Goal: Information Seeking & Learning: Learn about a topic

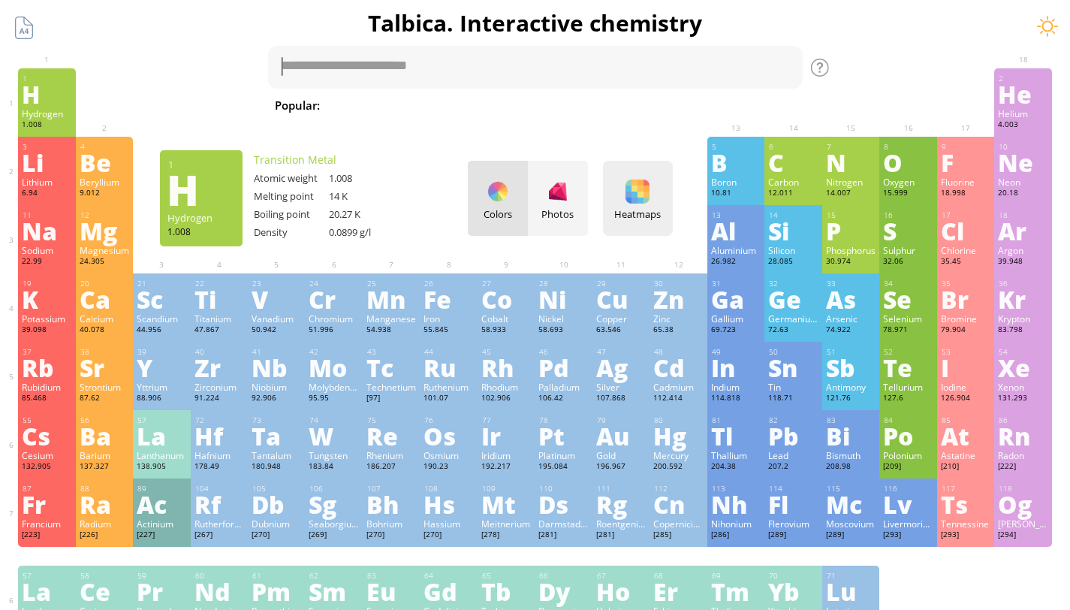
click at [651, 218] on div "Heatmaps" at bounding box center [638, 214] width 62 height 14
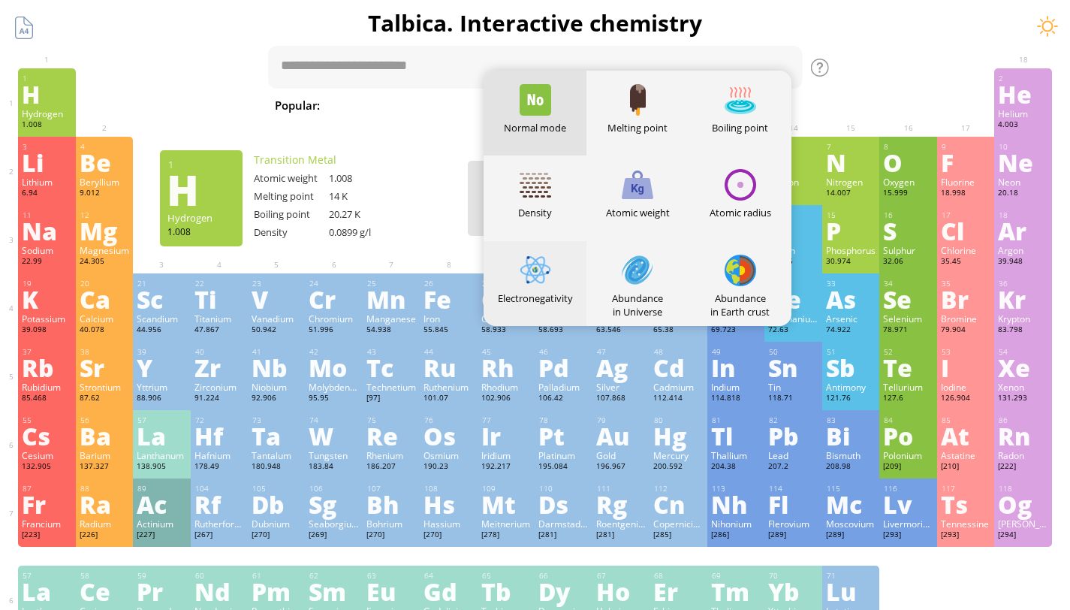
click at [548, 272] on div at bounding box center [536, 271] width 32 height 32
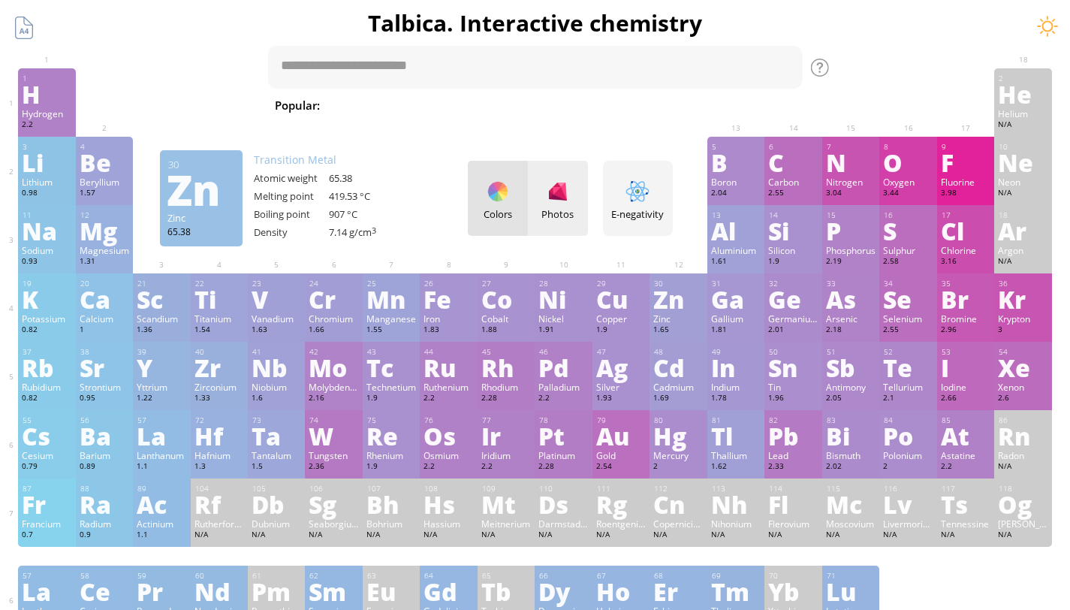
click at [566, 201] on div at bounding box center [558, 192] width 24 height 24
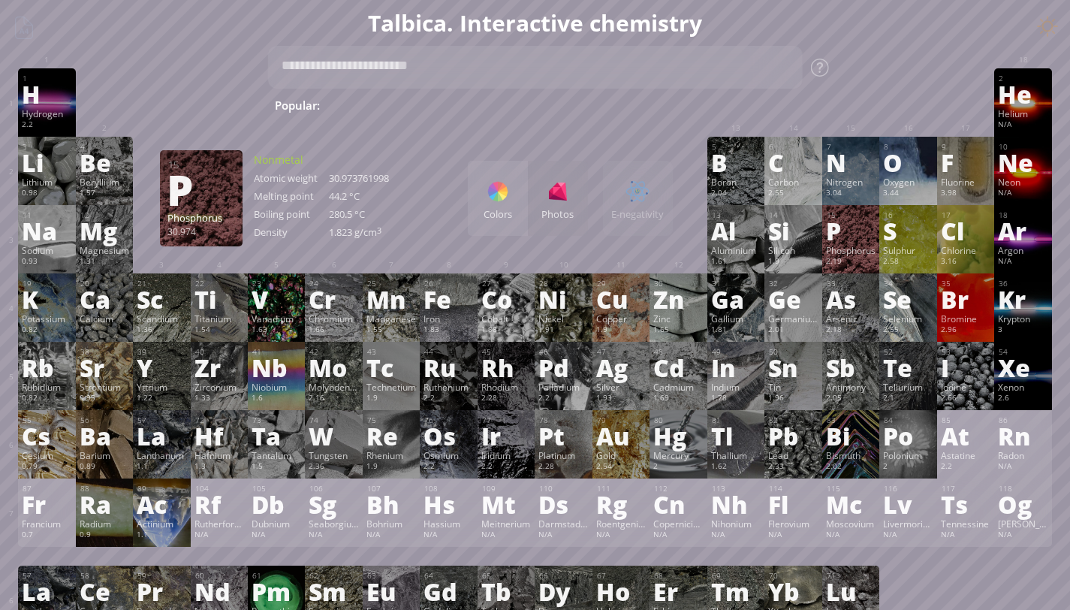
click at [864, 245] on div "15 P Phosphorus 2.19 −3, −2, −1, 0, +1, +2, +3, +4, +5 −3, −2, −1, 0, +1, +2, +…" at bounding box center [850, 239] width 57 height 68
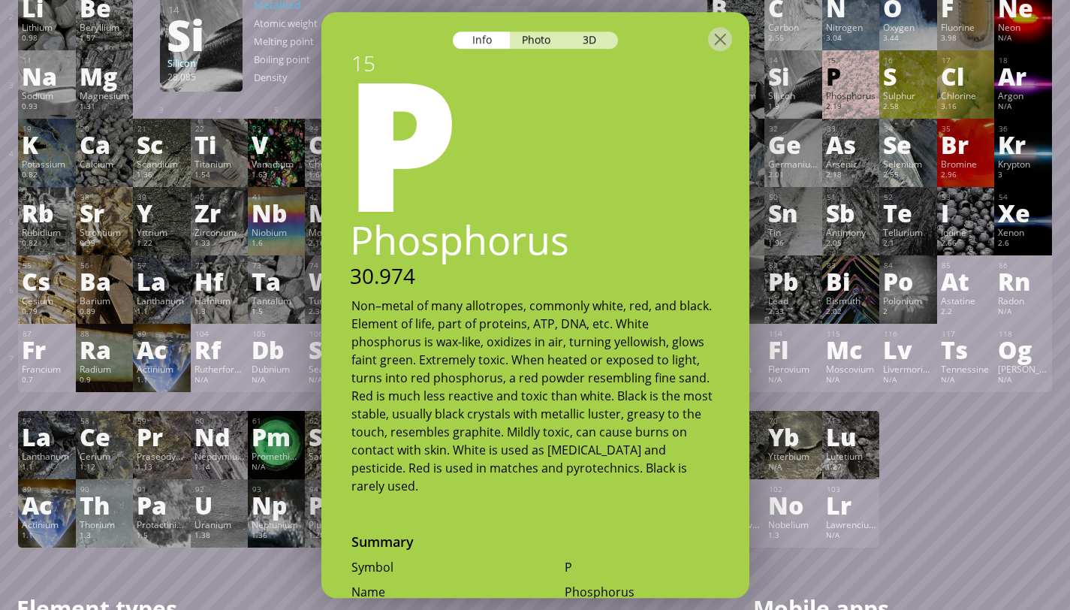
scroll to position [158, 0]
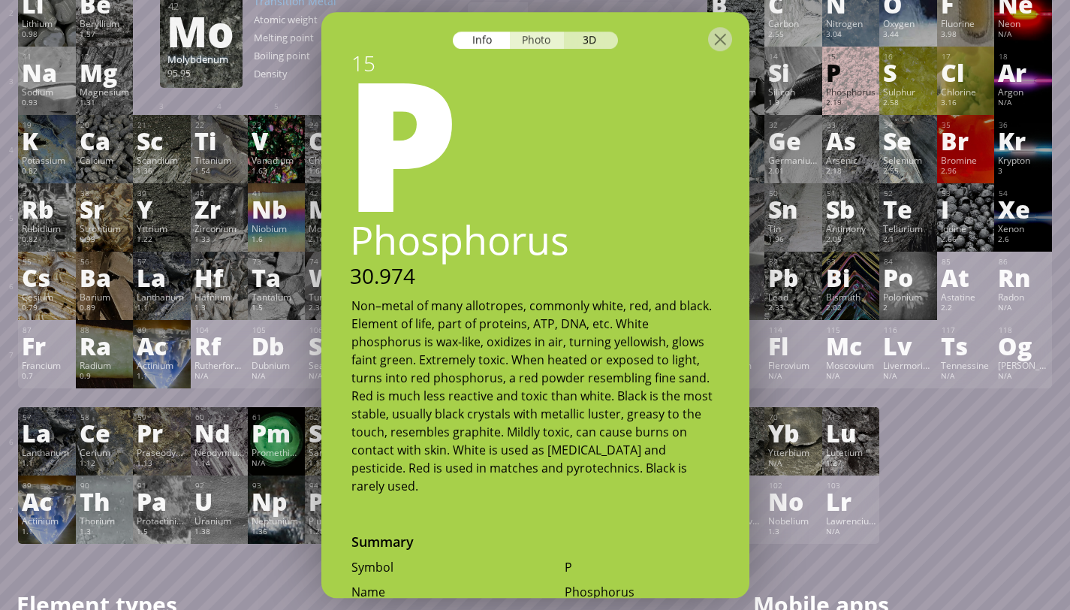
click at [532, 35] on div "Photo" at bounding box center [537, 40] width 54 height 17
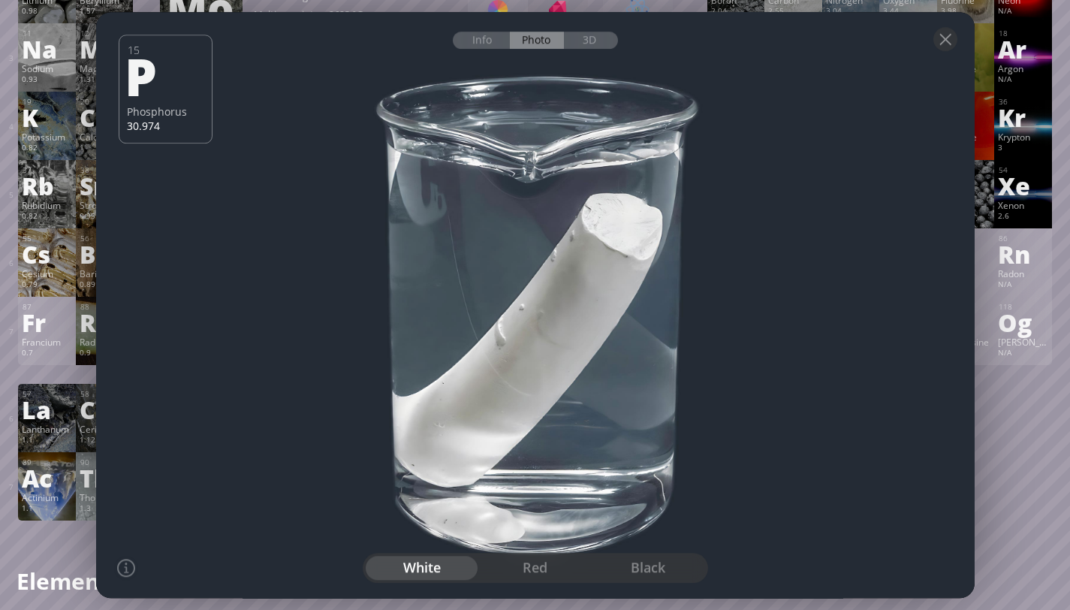
scroll to position [183, 0]
click at [526, 572] on div "red" at bounding box center [534, 568] width 113 height 24
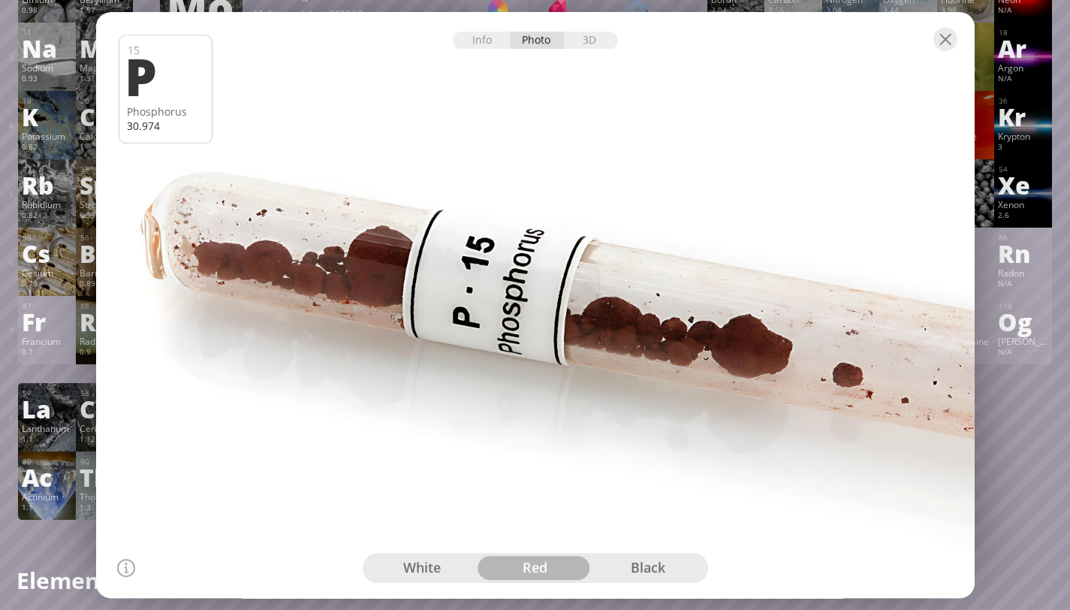
click at [632, 571] on div "black" at bounding box center [648, 568] width 113 height 24
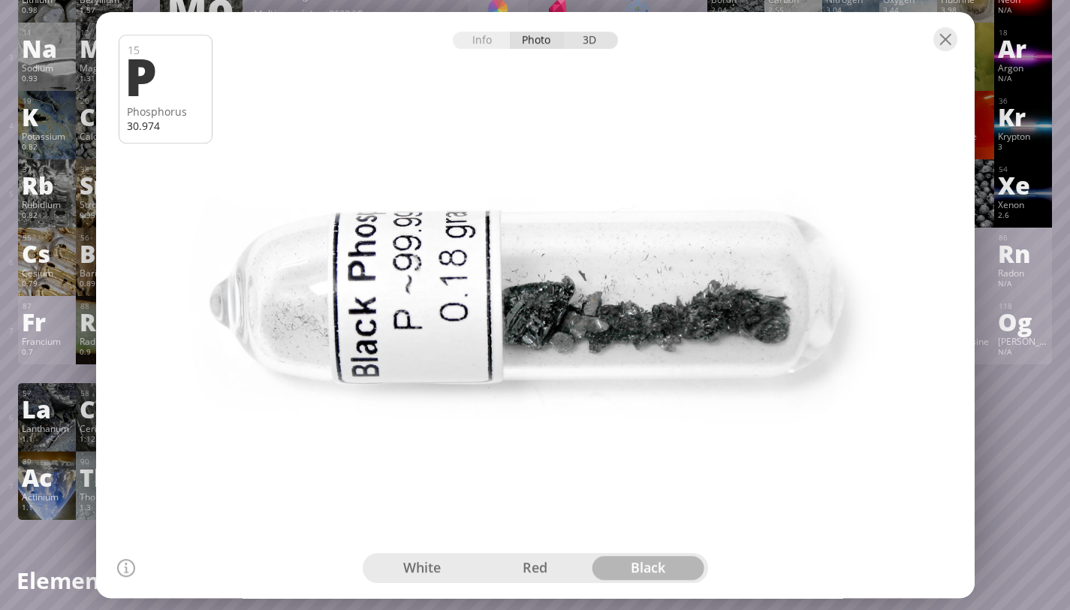
click at [592, 35] on div "3D" at bounding box center [591, 40] width 54 height 17
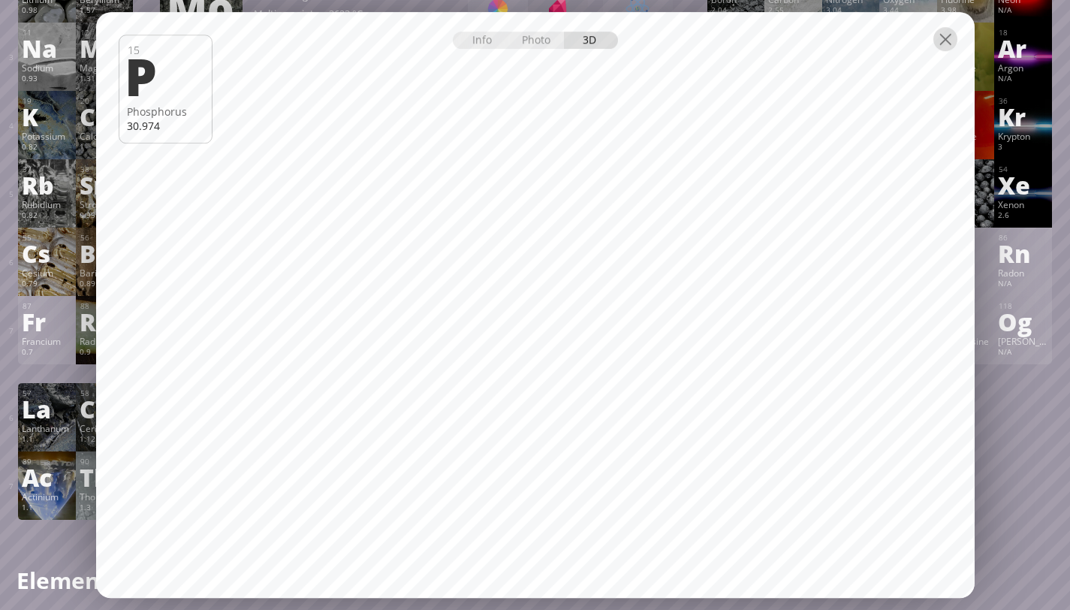
click at [945, 42] on div at bounding box center [946, 39] width 24 height 24
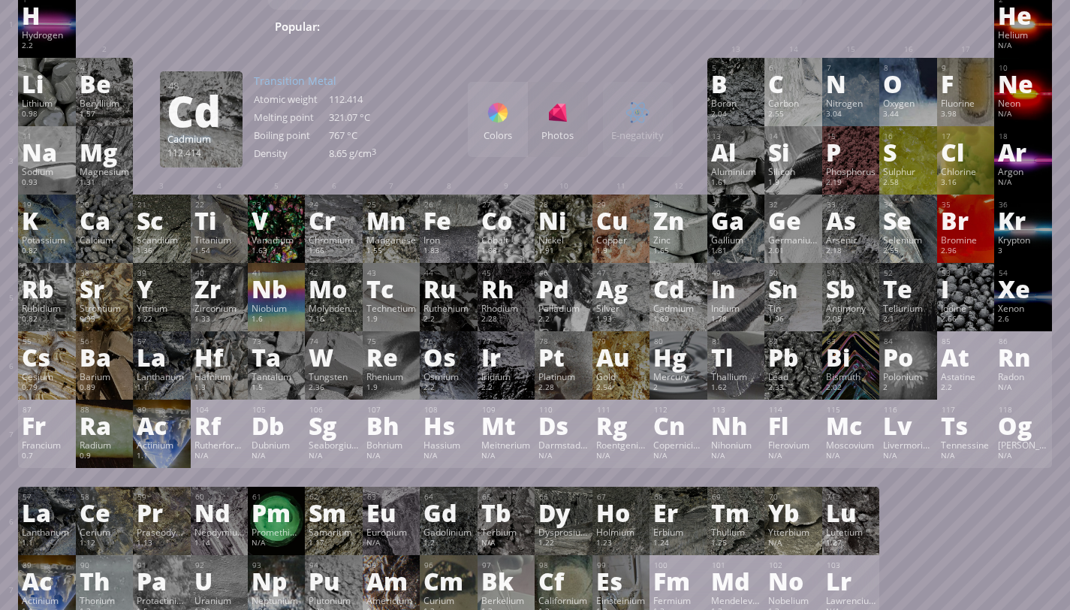
scroll to position [61, 0]
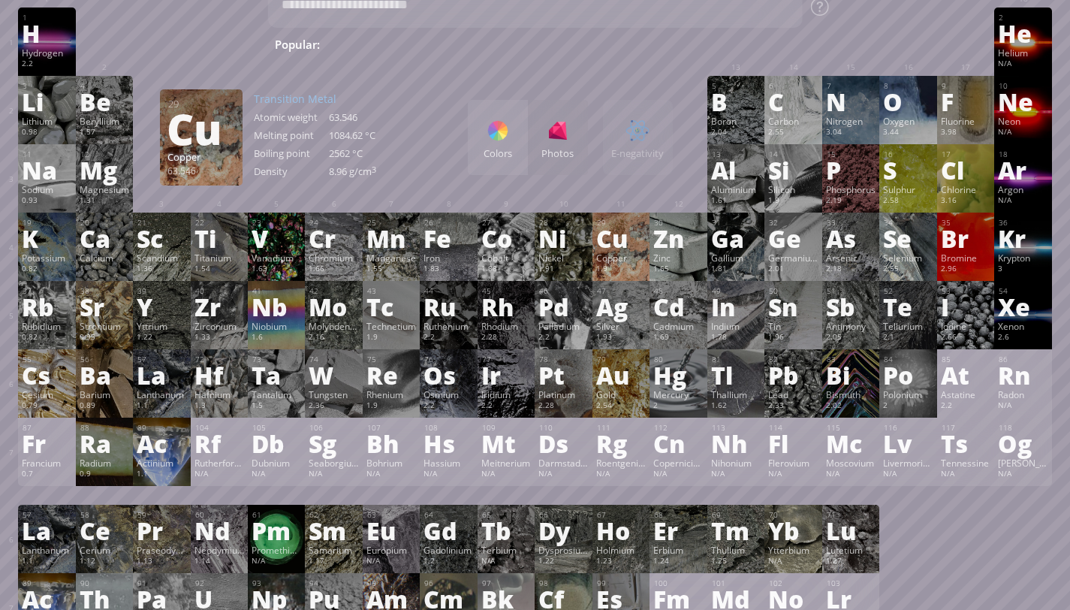
click at [623, 249] on div "Cu" at bounding box center [621, 238] width 50 height 24
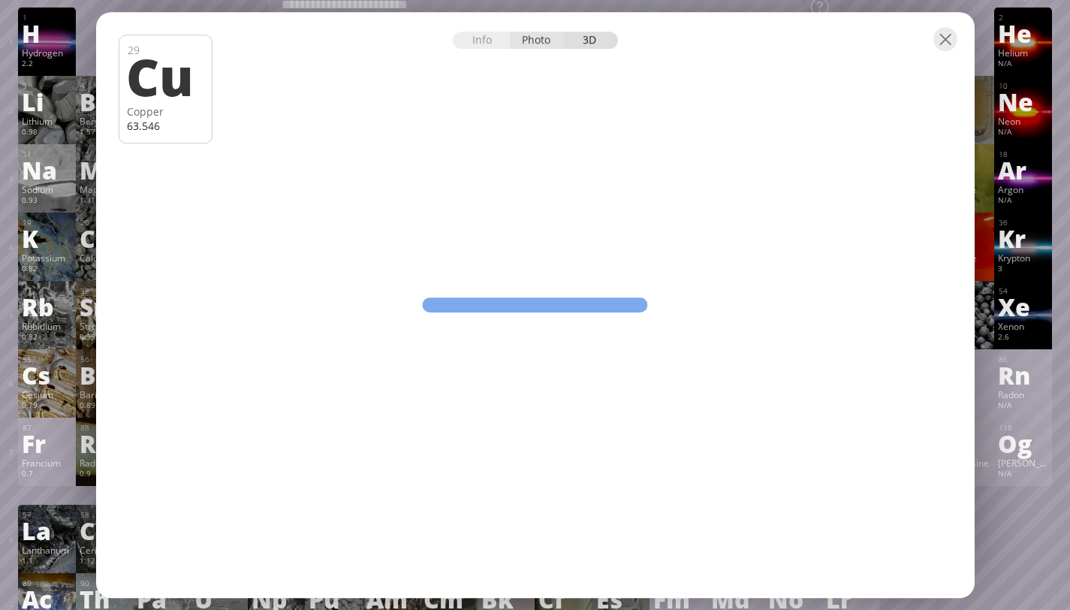
click at [537, 38] on div "Photo" at bounding box center [537, 40] width 54 height 17
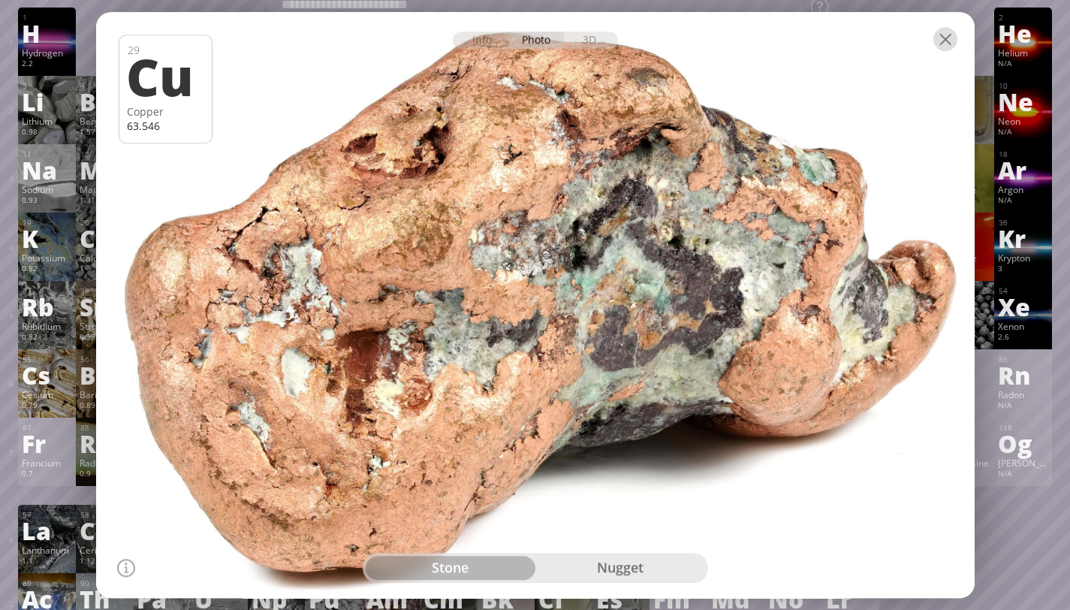
click at [949, 38] on div at bounding box center [946, 39] width 24 height 24
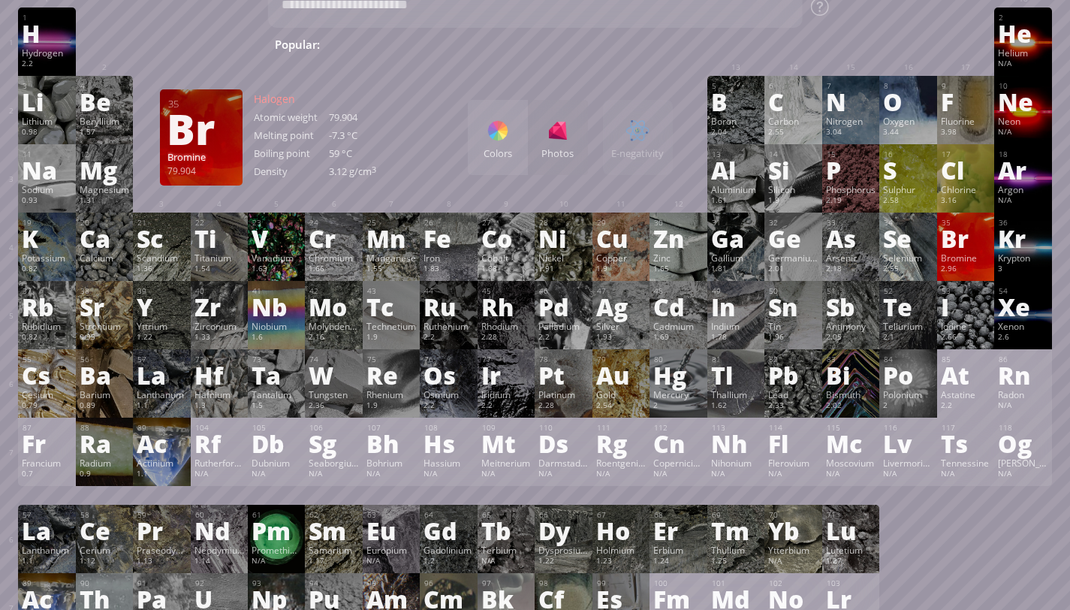
click at [975, 234] on div "Br" at bounding box center [966, 238] width 50 height 24
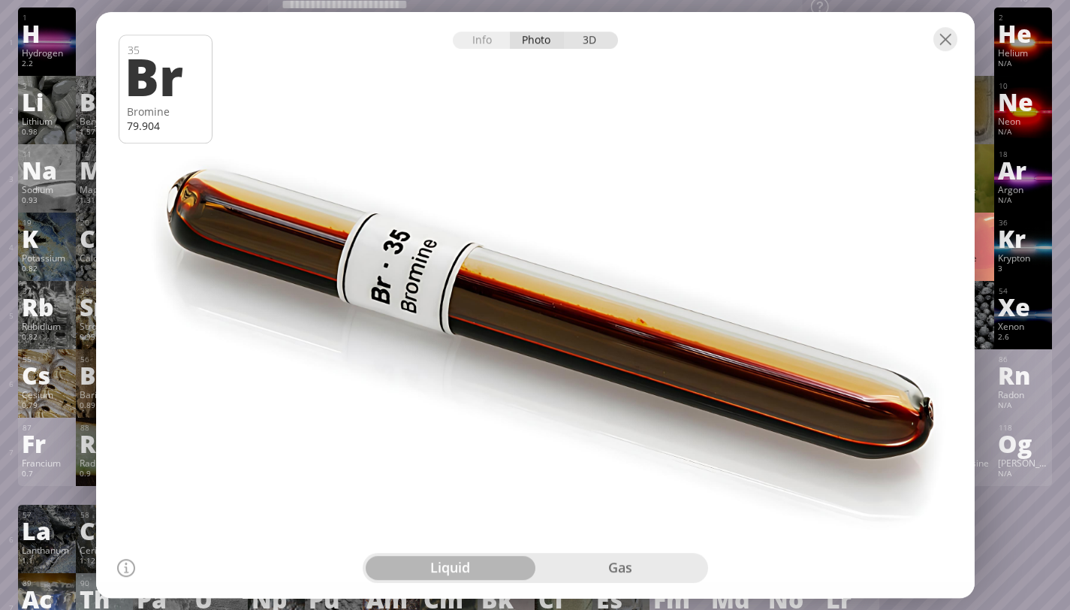
click at [582, 38] on div "3D" at bounding box center [591, 40] width 54 height 17
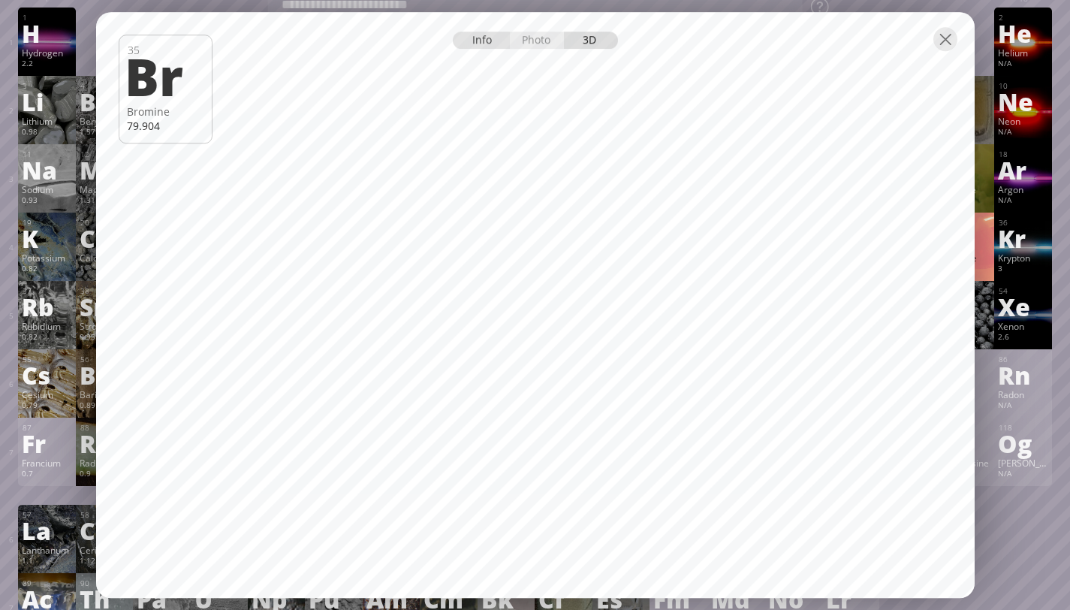
click at [472, 41] on div "Info" at bounding box center [482, 40] width 58 height 17
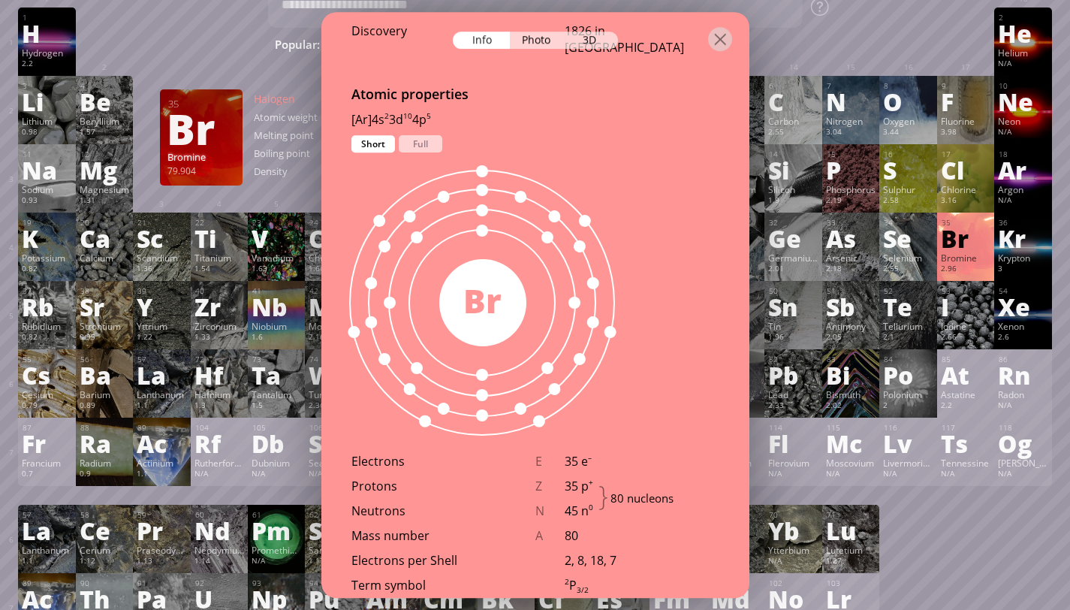
scroll to position [775, 0]
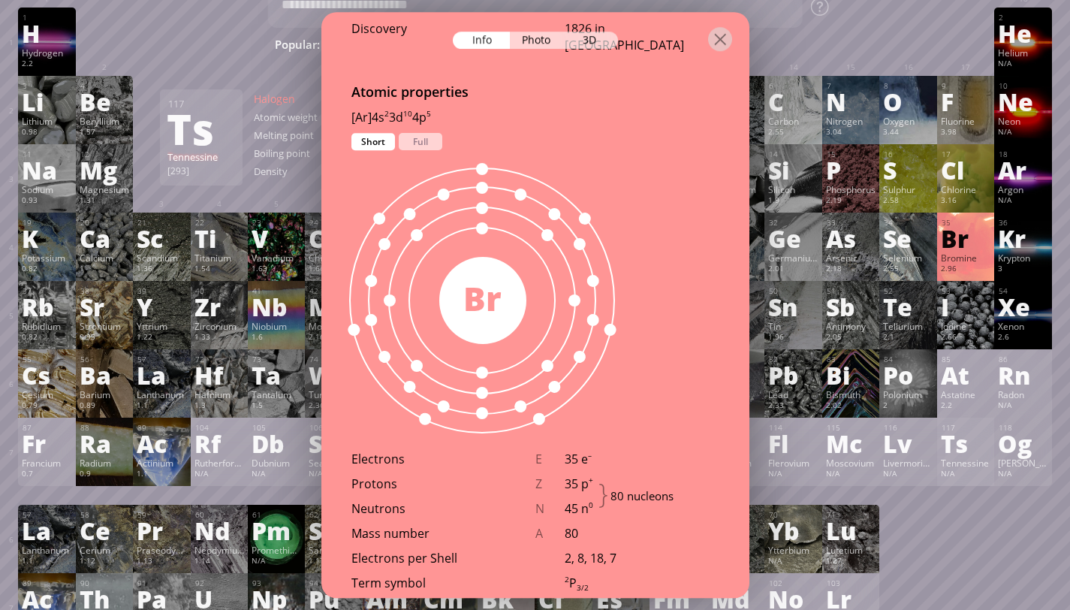
click at [956, 475] on div "N/A" at bounding box center [966, 475] width 50 height 12
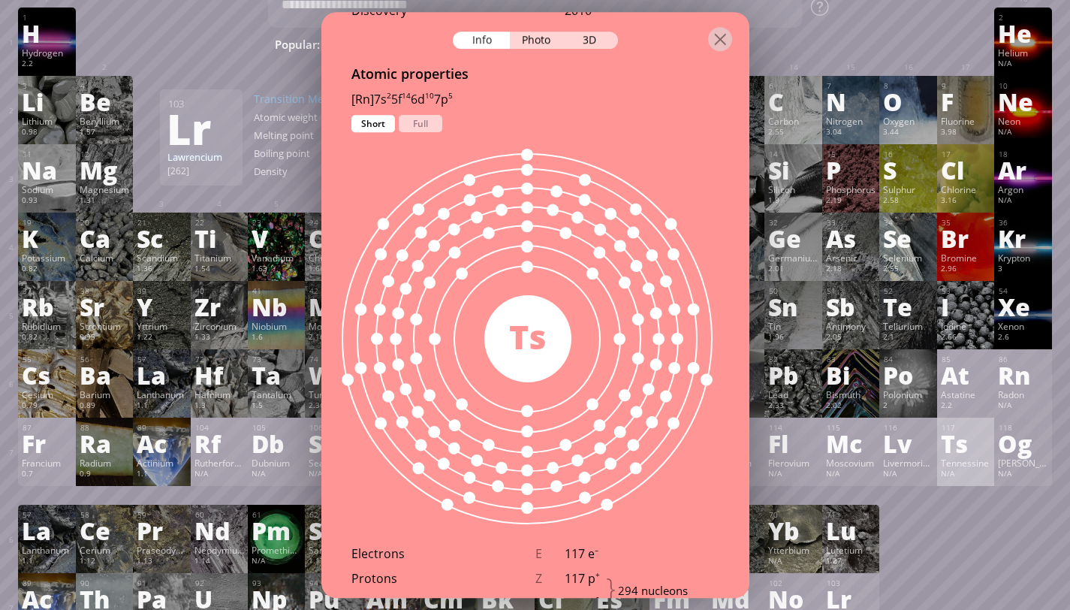
click at [919, 551] on div "1 H Hydrogen 2.2 −1, +1 −1, +1 -259.14 °C -252.87 °C 0.0899 g/l 1s 1 2 He Heliu…" at bounding box center [535, 325] width 1034 height 634
click at [725, 35] on div at bounding box center [720, 39] width 24 height 24
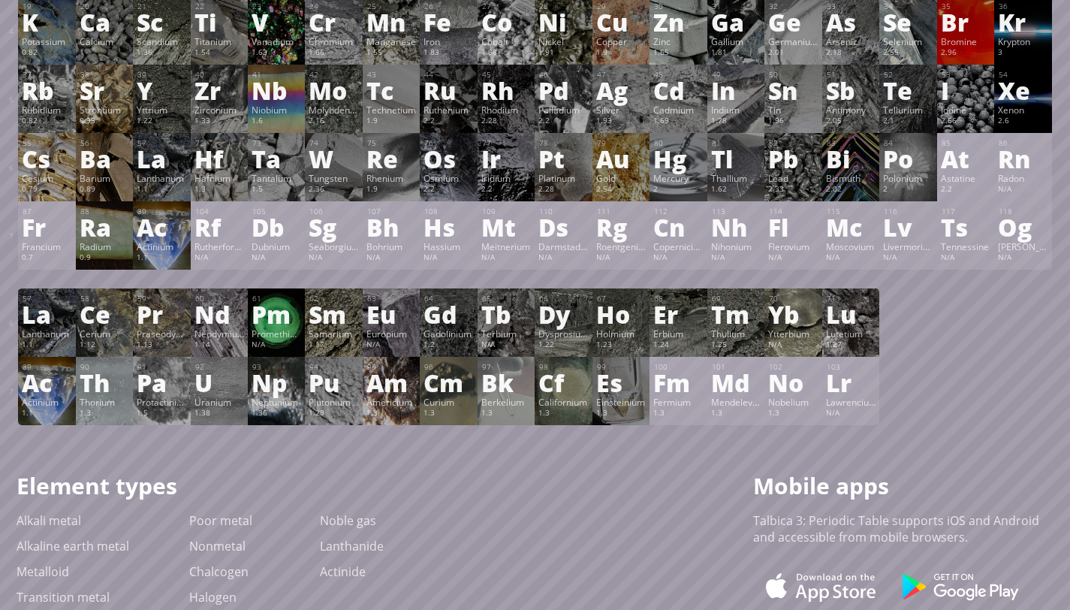
scroll to position [13, 0]
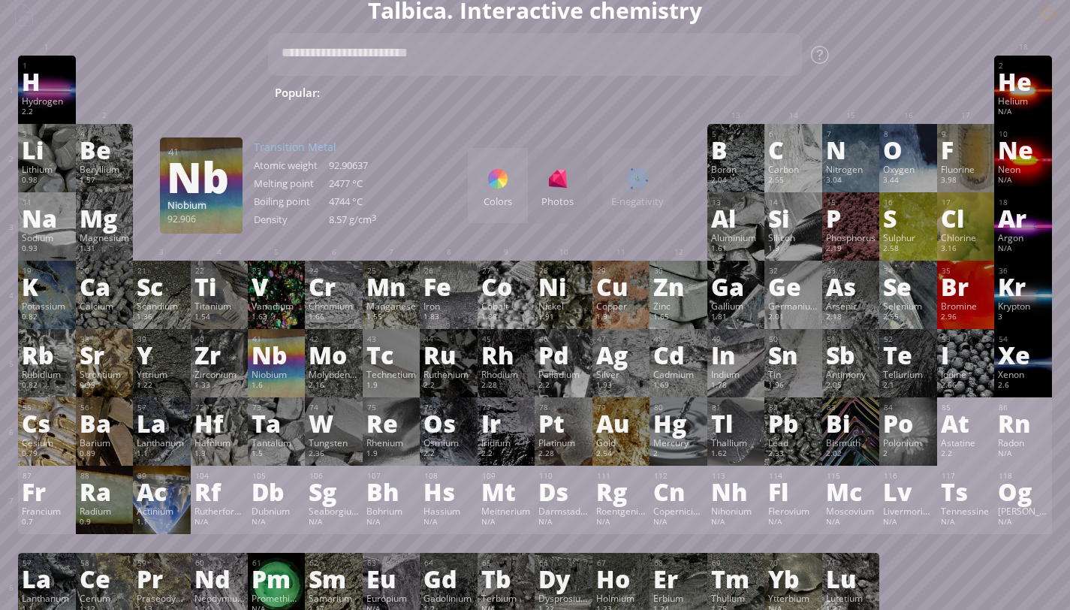
click at [272, 376] on div "Niobium" at bounding box center [277, 374] width 50 height 12
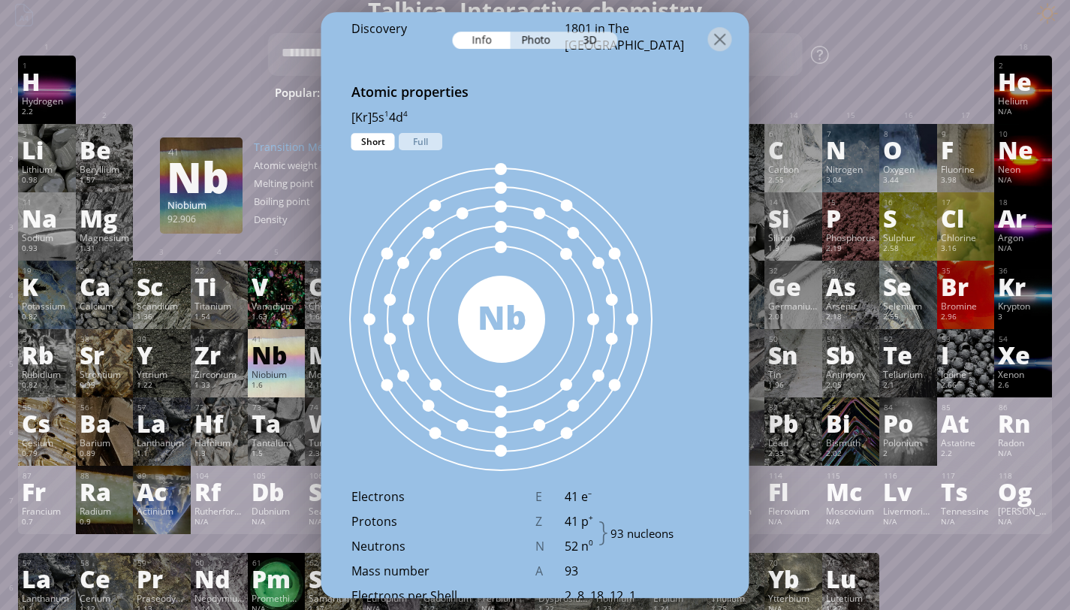
scroll to position [757, 0]
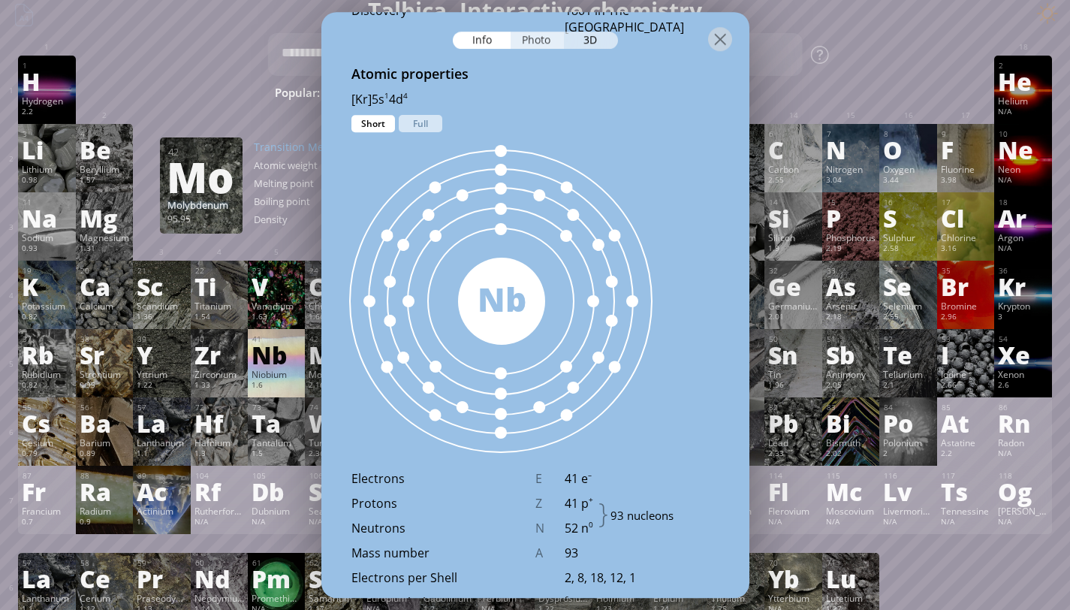
click at [546, 38] on div "Photo" at bounding box center [537, 40] width 54 height 17
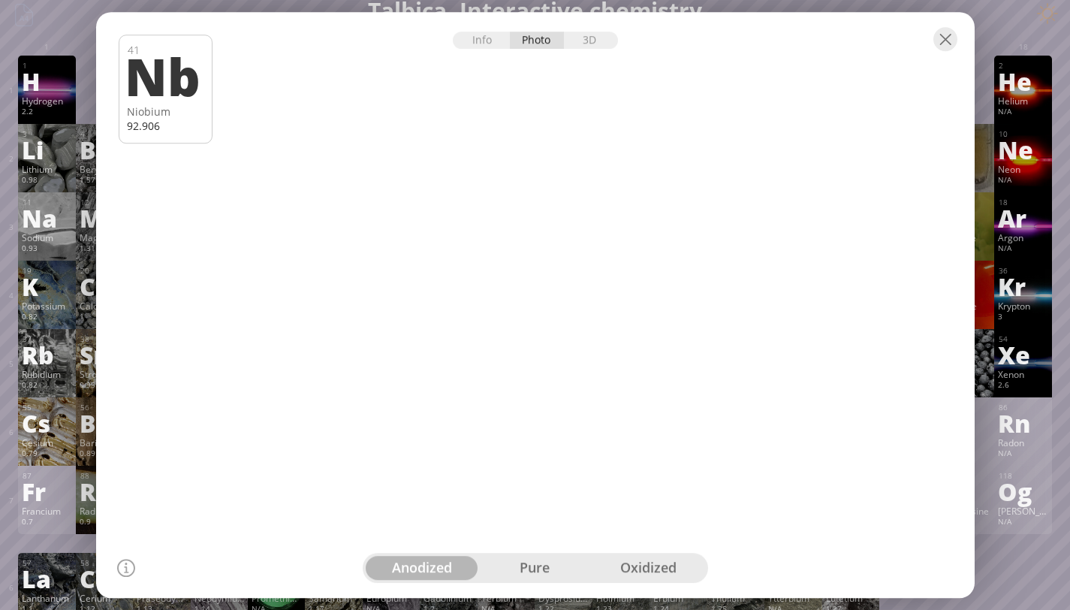
click at [513, 570] on div "pure" at bounding box center [534, 568] width 113 height 24
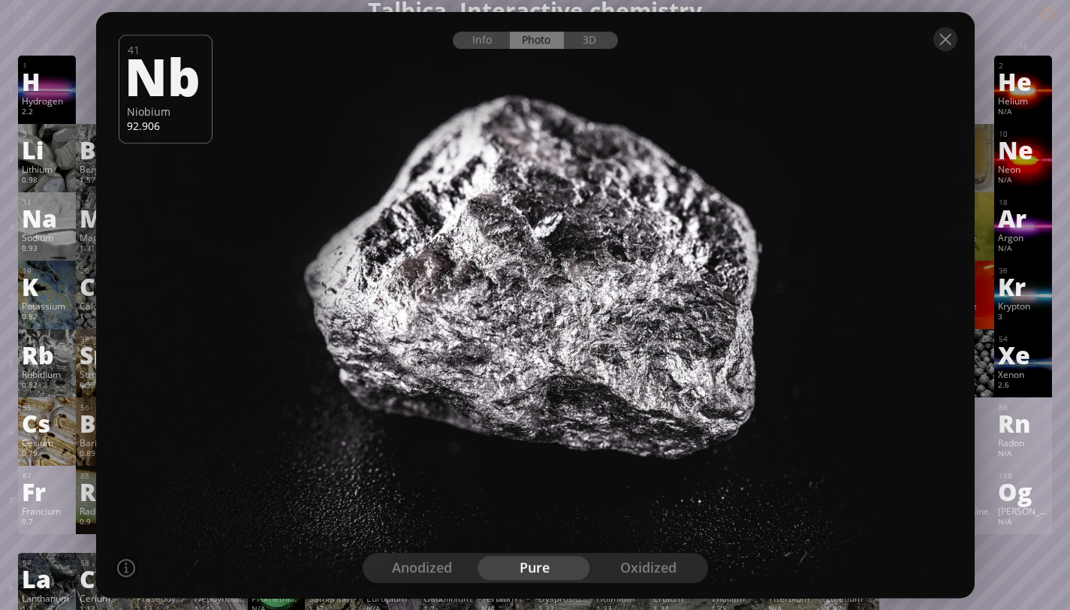
click at [641, 571] on div "oxidized" at bounding box center [648, 568] width 113 height 24
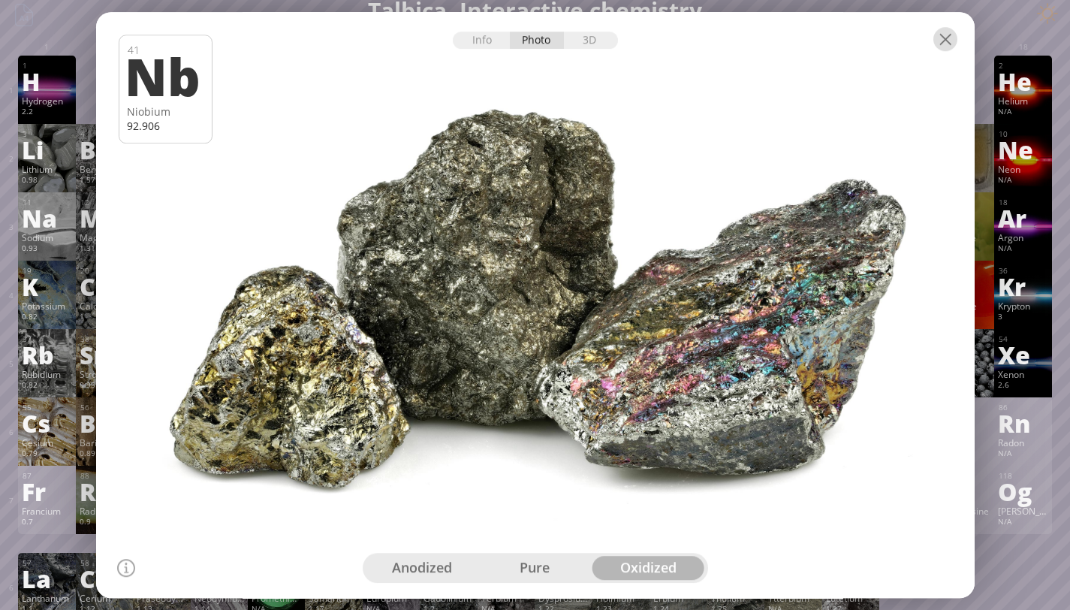
click at [944, 41] on div at bounding box center [946, 39] width 24 height 24
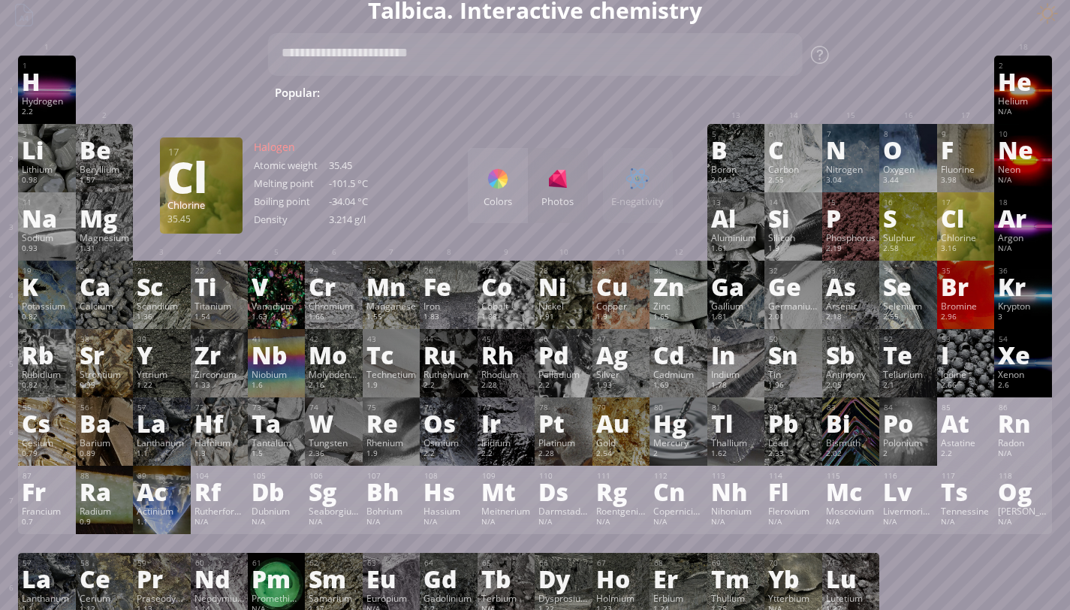
click at [989, 230] on div "Cl" at bounding box center [966, 218] width 50 height 24
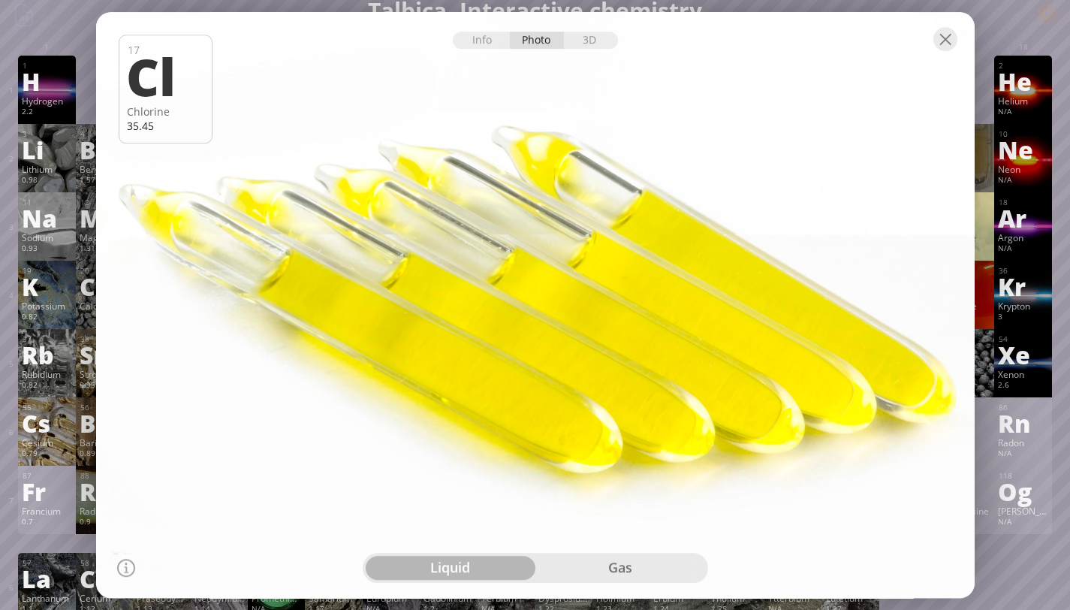
click at [578, 570] on div "gas" at bounding box center [621, 568] width 170 height 24
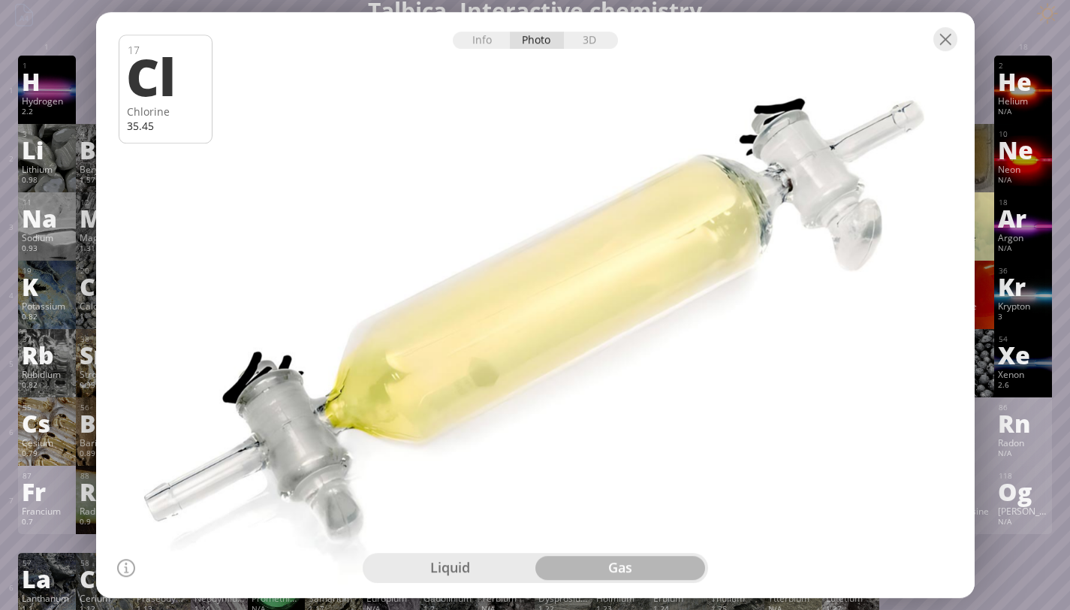
click at [431, 565] on div "liquid" at bounding box center [451, 568] width 170 height 24
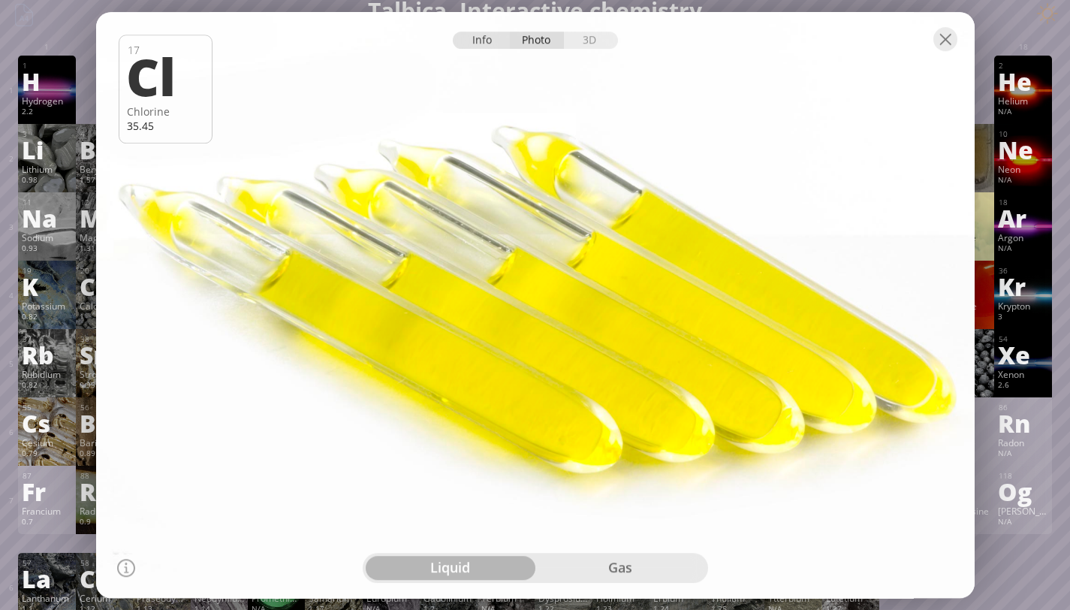
click at [483, 44] on div "Info" at bounding box center [482, 40] width 58 height 17
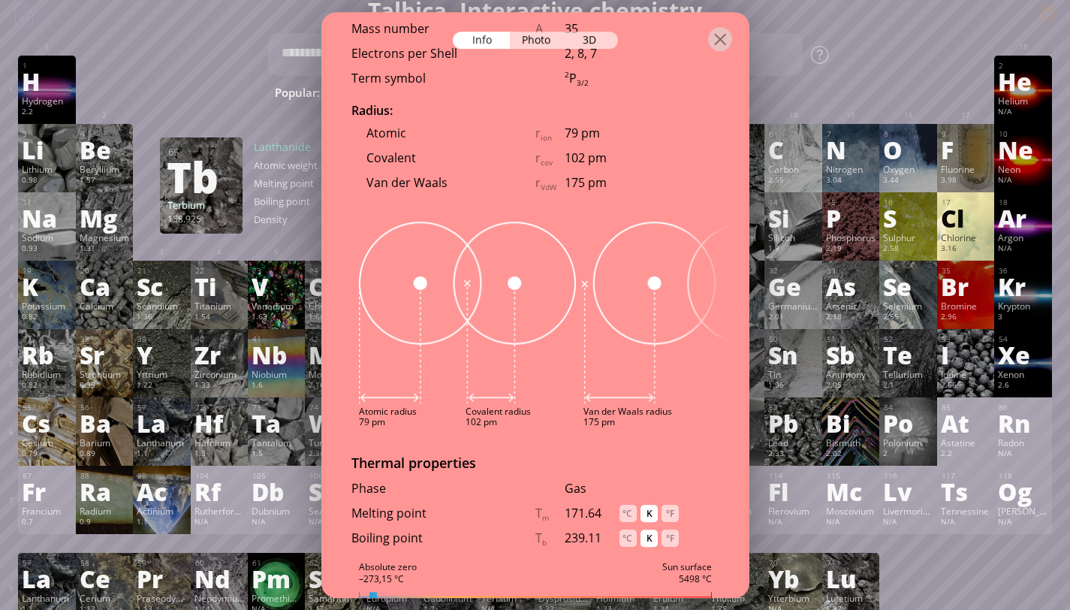
scroll to position [1258, 0]
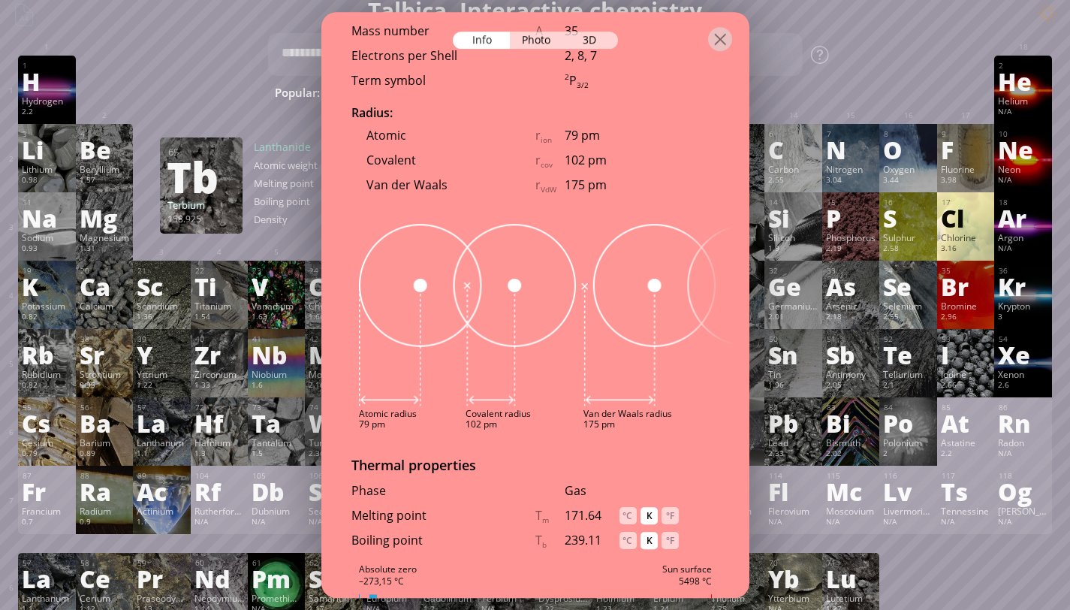
click at [714, 53] on div at bounding box center [535, 38] width 428 height 53
click at [723, 35] on div at bounding box center [720, 39] width 24 height 24
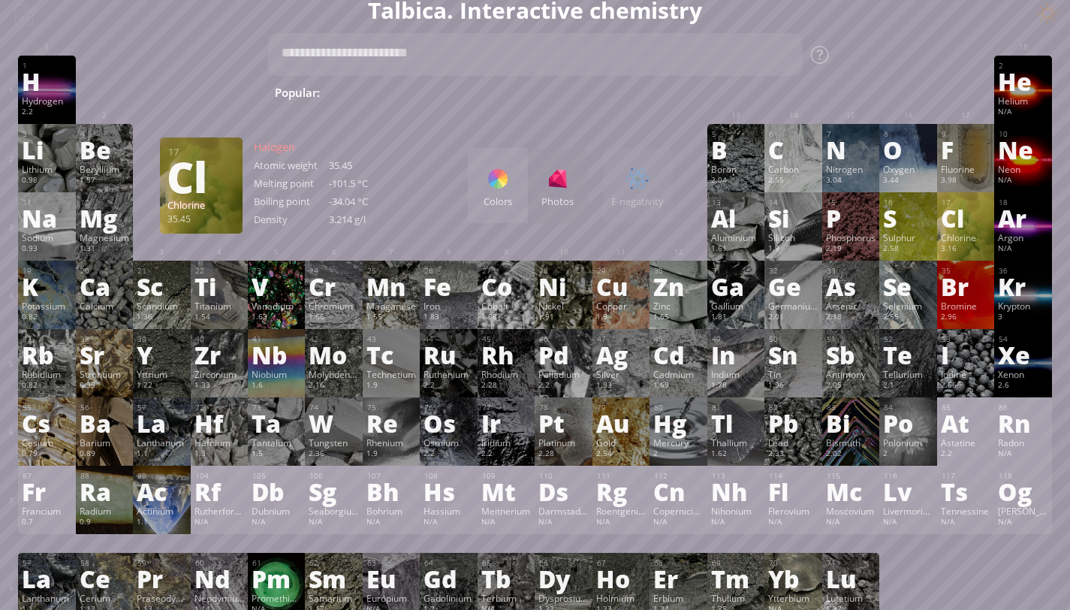
click at [983, 209] on div "Cl" at bounding box center [966, 218] width 50 height 24
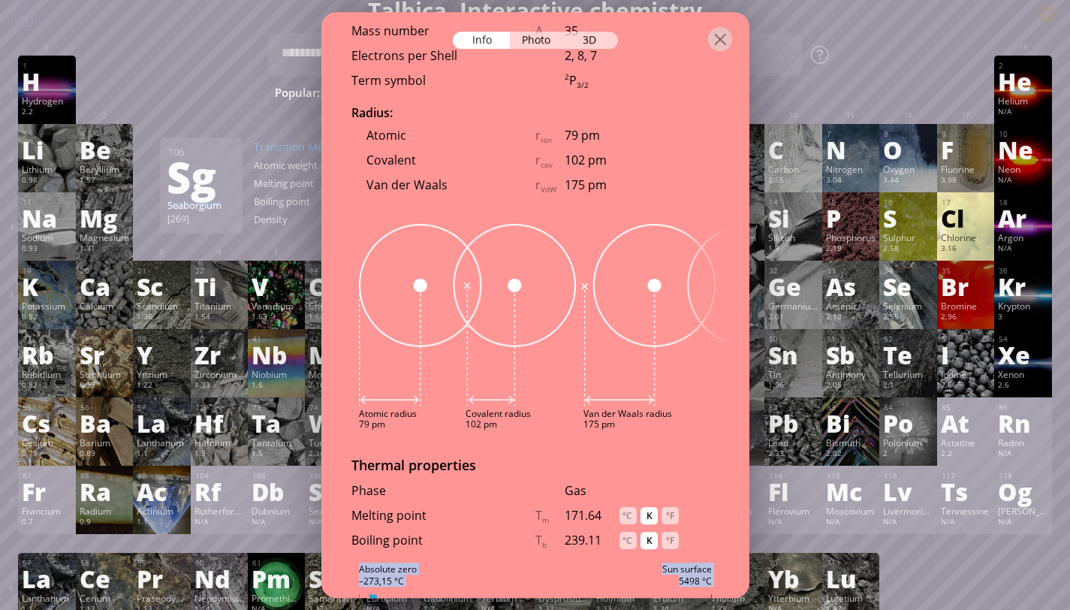
drag, startPoint x: 374, startPoint y: 578, endPoint x: 452, endPoint y: 589, distance: 78.8
click at [452, 589] on div "17 Cl Chlorine 35.45 Under normal conditions, a yellow–green gas with sharp sme…" at bounding box center [535, 305] width 428 height 586
drag, startPoint x: 373, startPoint y: 581, endPoint x: 451, endPoint y: 579, distance: 78.9
click at [451, 594] on div at bounding box center [535, 599] width 353 height 10
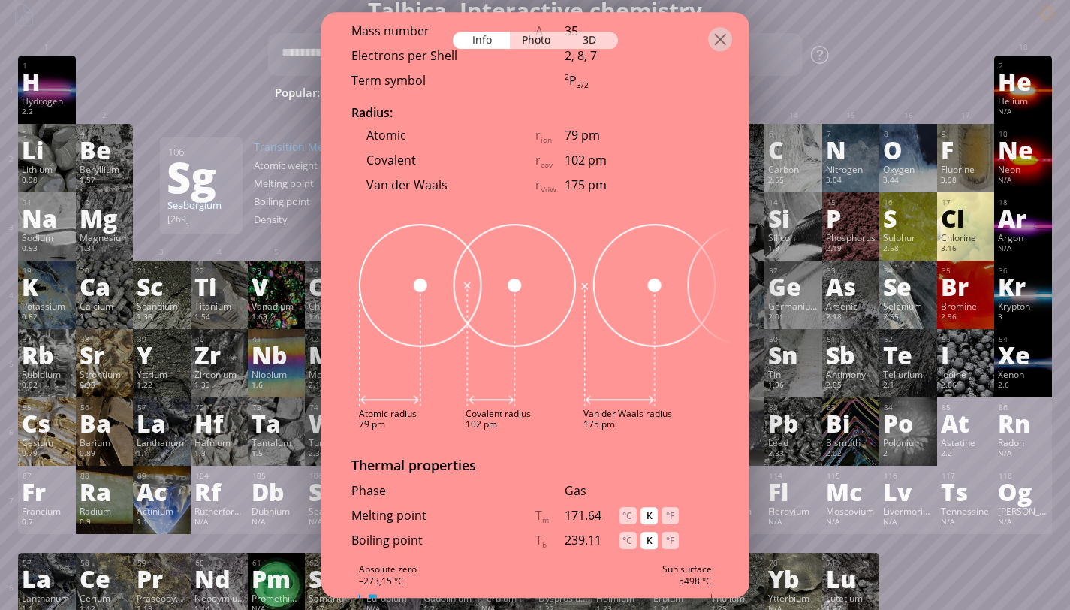
click at [451, 594] on div at bounding box center [535, 599] width 353 height 10
click at [723, 35] on div at bounding box center [720, 39] width 24 height 24
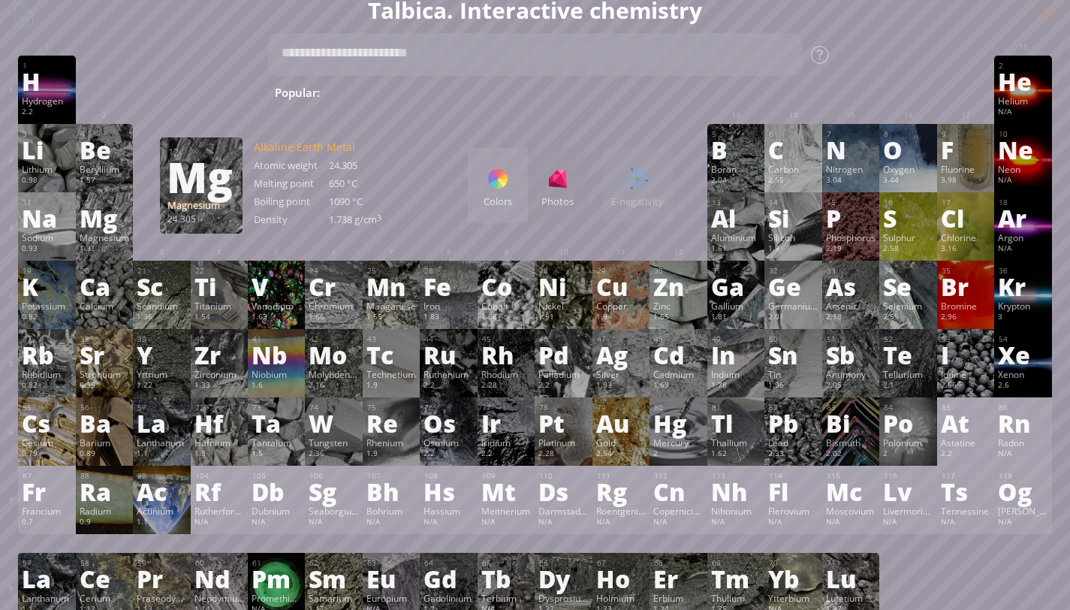
click at [86, 230] on div "Mg" at bounding box center [105, 218] width 50 height 24
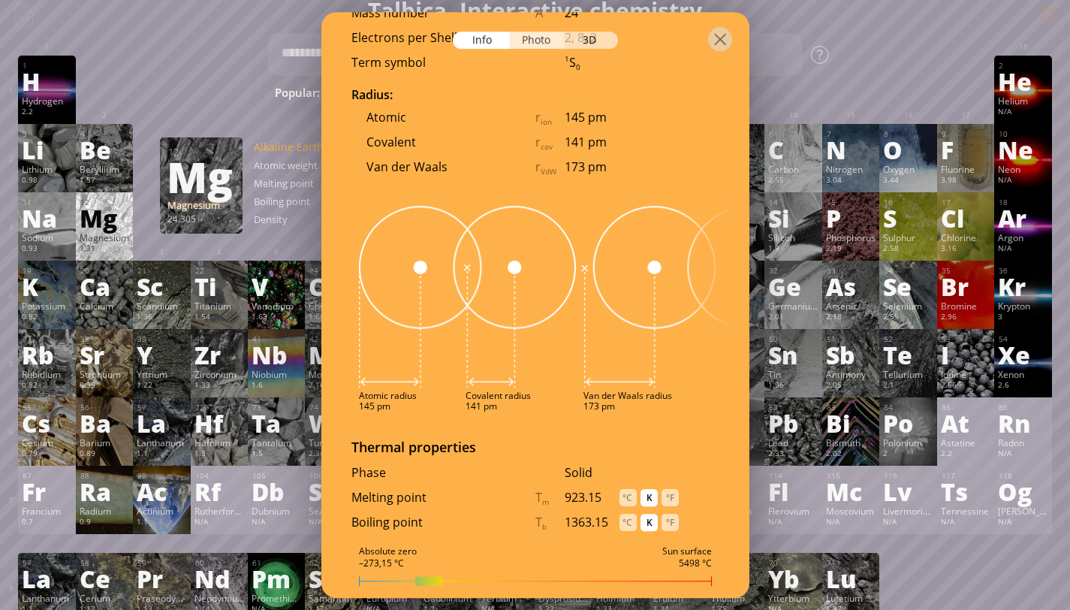
click at [541, 38] on div "Photo" at bounding box center [537, 40] width 54 height 17
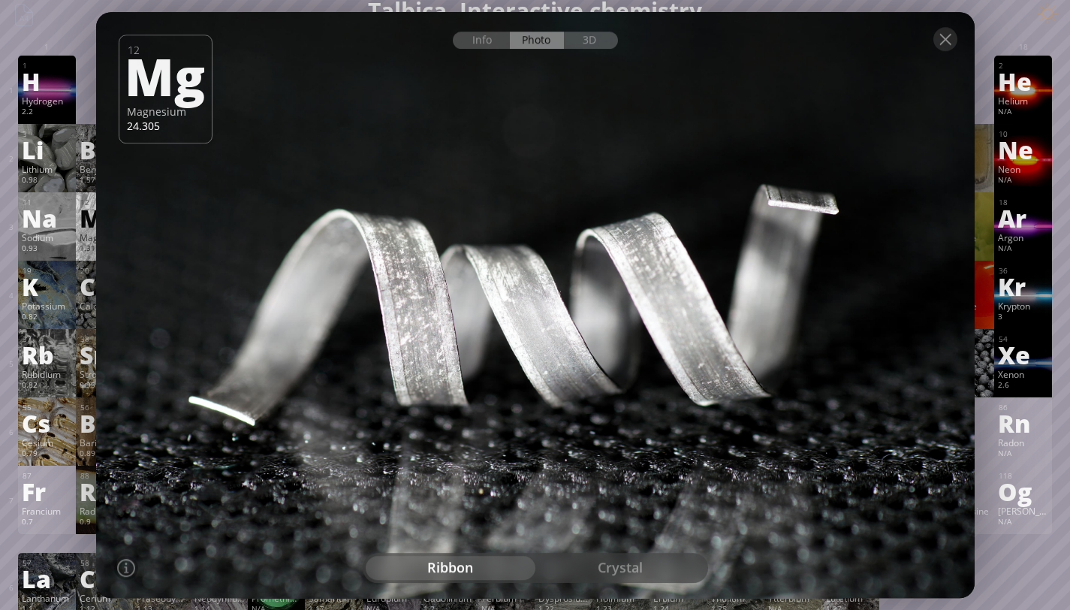
click at [622, 566] on div "crystal" at bounding box center [621, 568] width 170 height 24
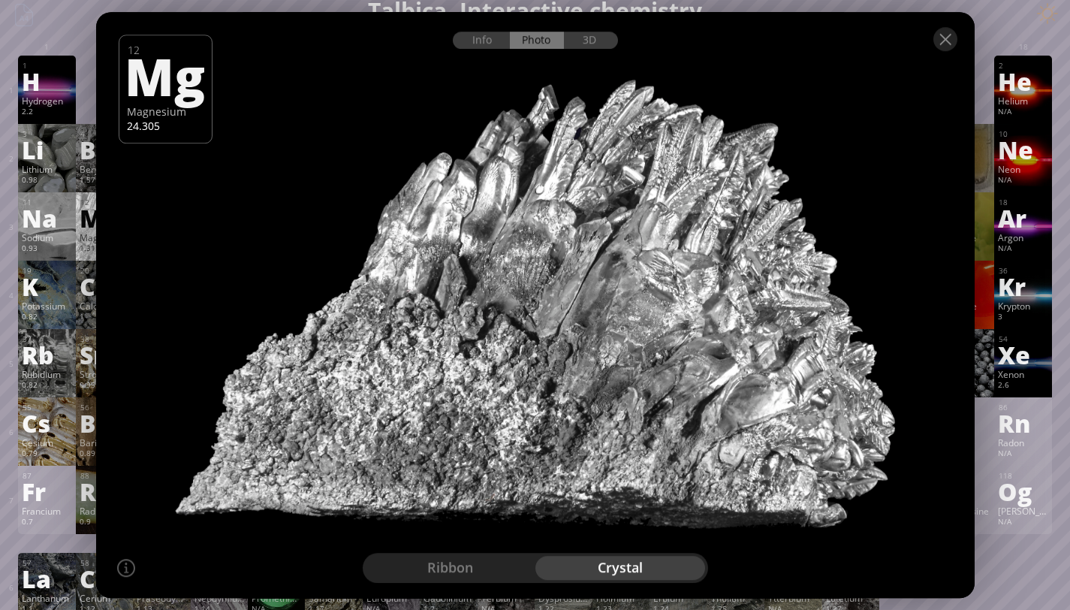
click at [484, 573] on div "ribbon" at bounding box center [451, 568] width 170 height 24
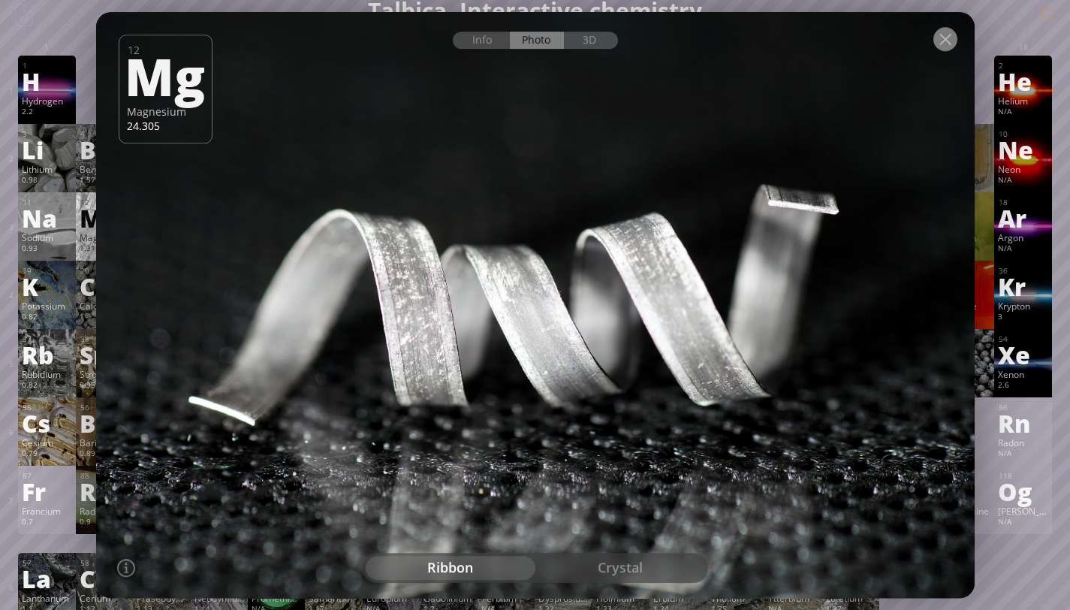
click at [950, 41] on div at bounding box center [946, 39] width 24 height 24
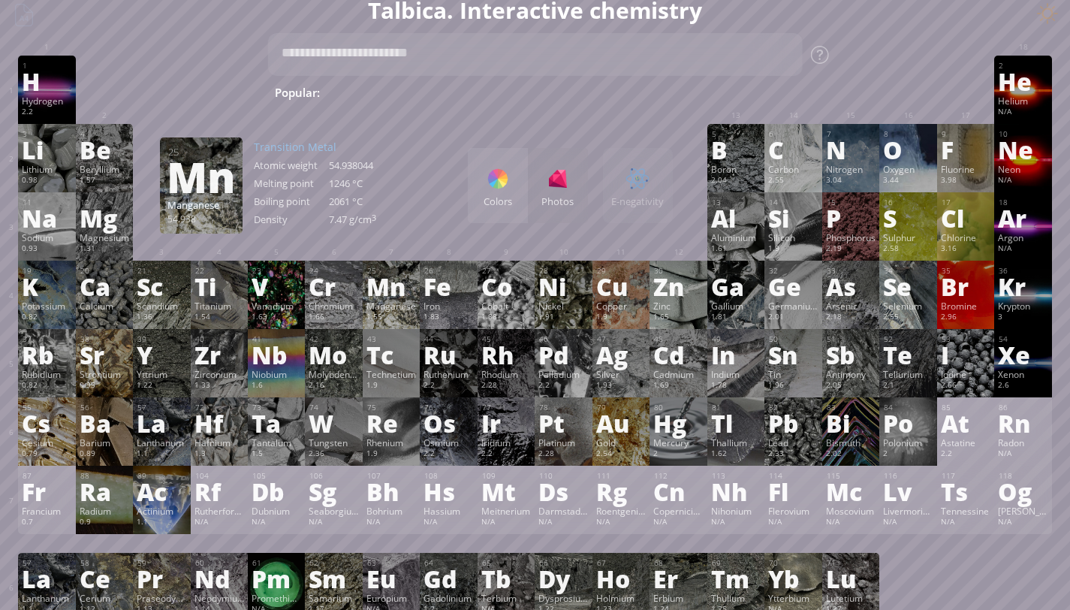
click at [399, 293] on div "Mn" at bounding box center [392, 286] width 50 height 24
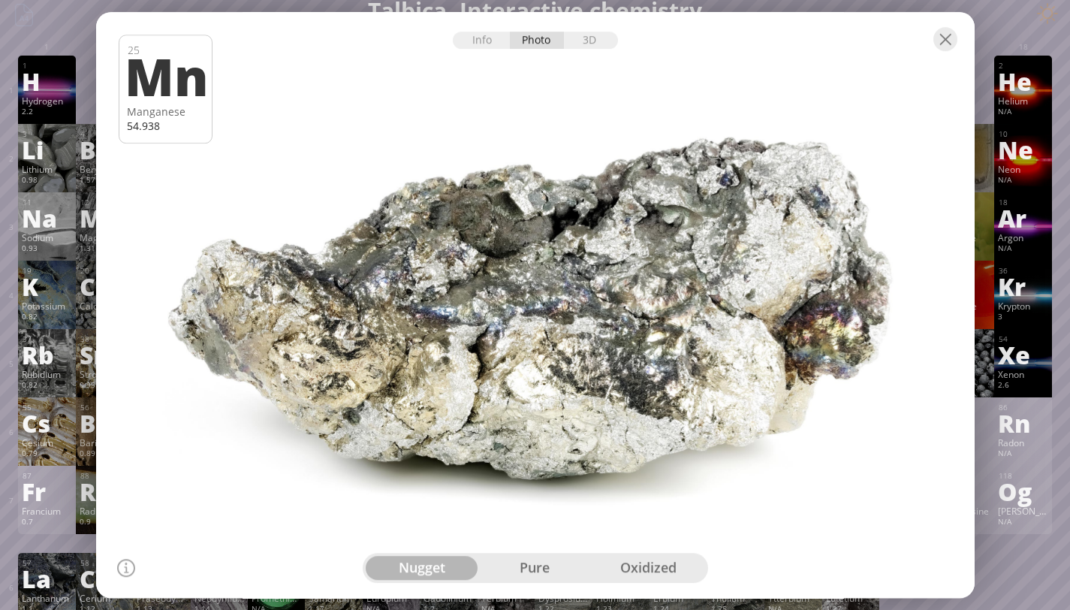
click at [530, 571] on div "pure" at bounding box center [534, 568] width 113 height 24
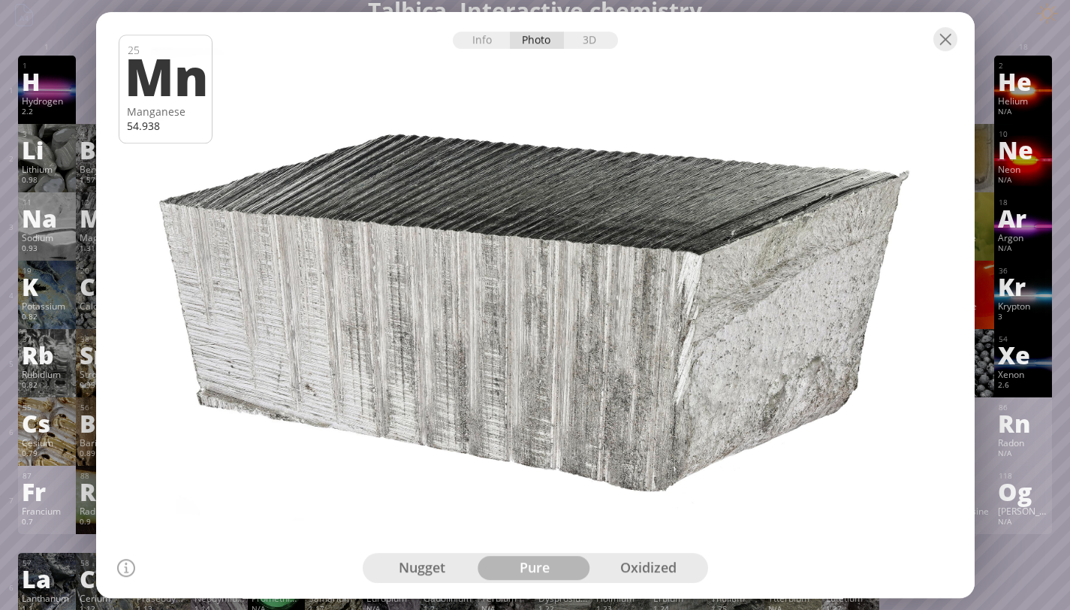
click at [639, 567] on div "oxidized" at bounding box center [648, 568] width 113 height 24
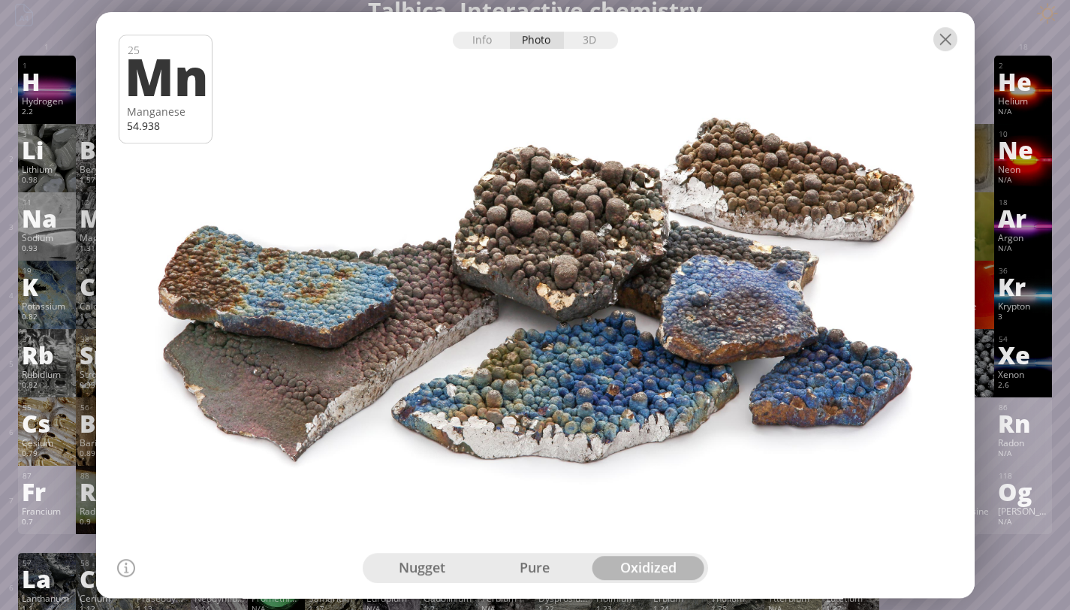
click at [944, 43] on div at bounding box center [946, 39] width 24 height 24
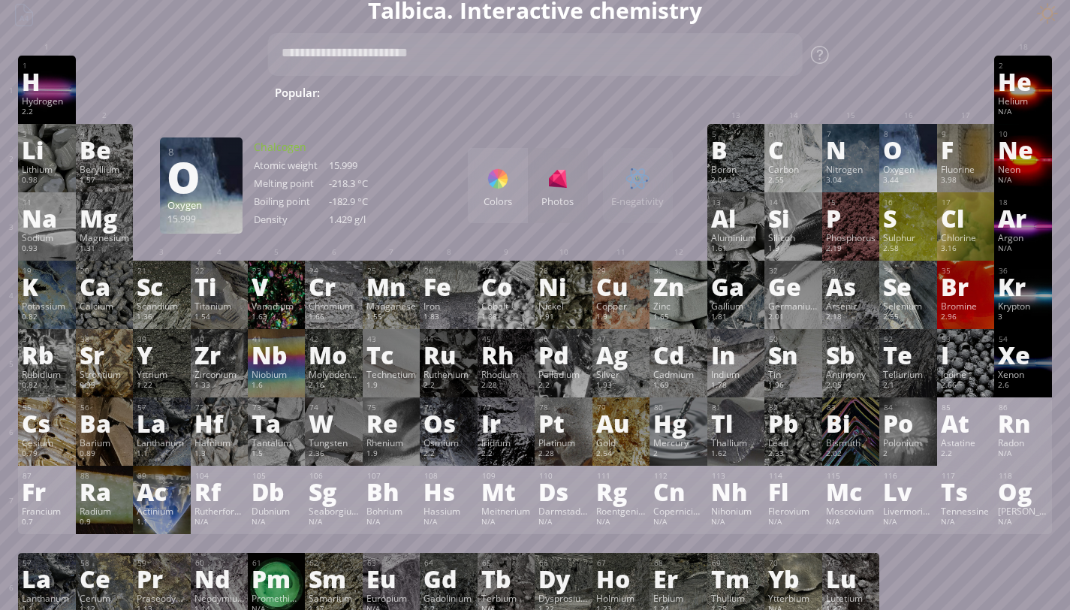
click at [904, 146] on div "O" at bounding box center [908, 149] width 50 height 24
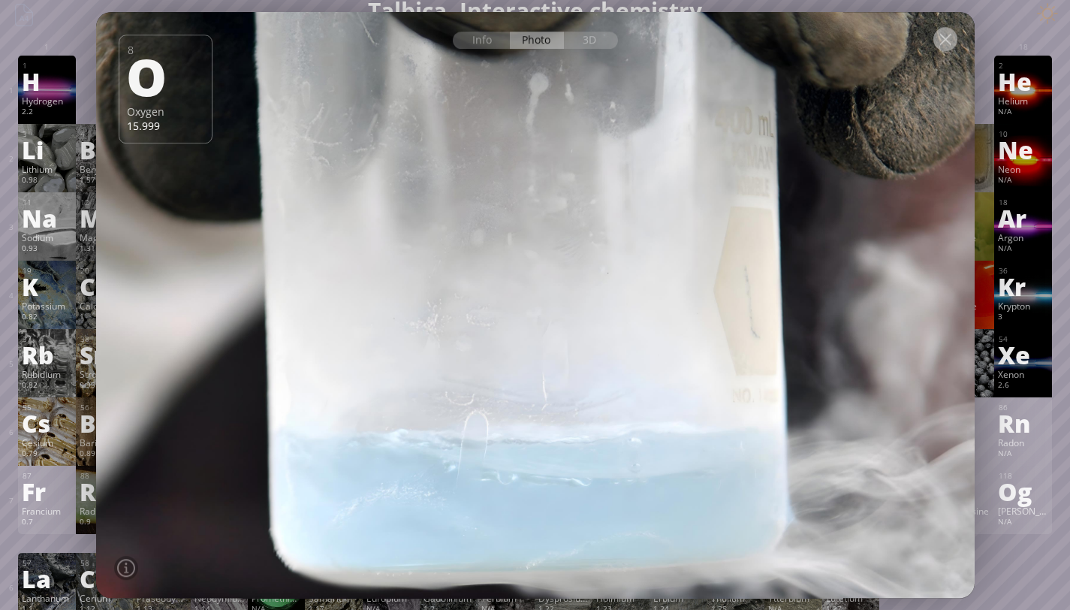
click at [943, 32] on div at bounding box center [946, 39] width 24 height 24
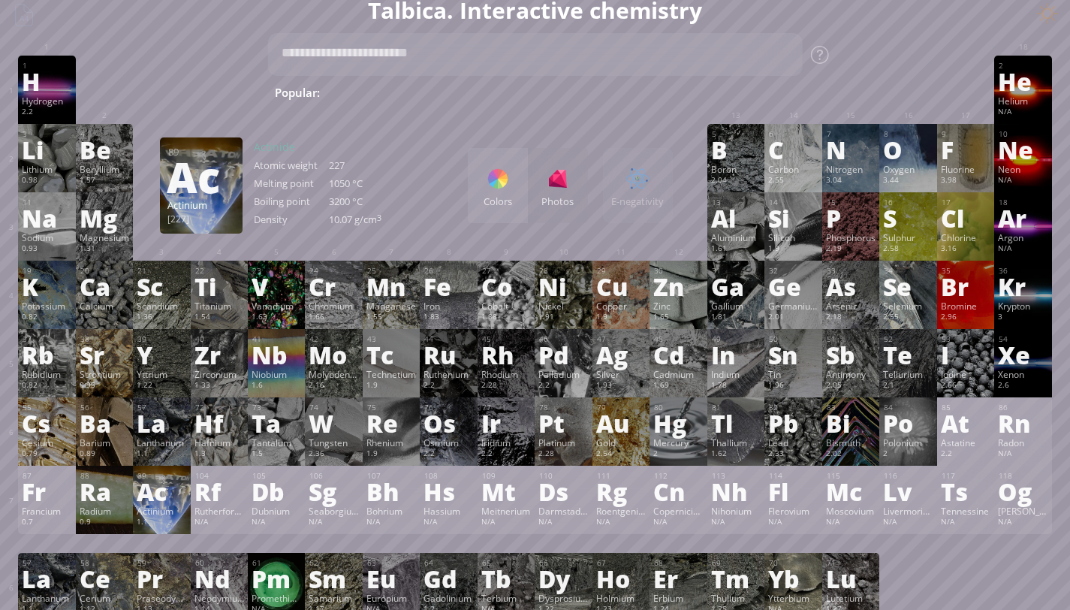
click at [170, 478] on div "89" at bounding box center [161, 476] width 49 height 10
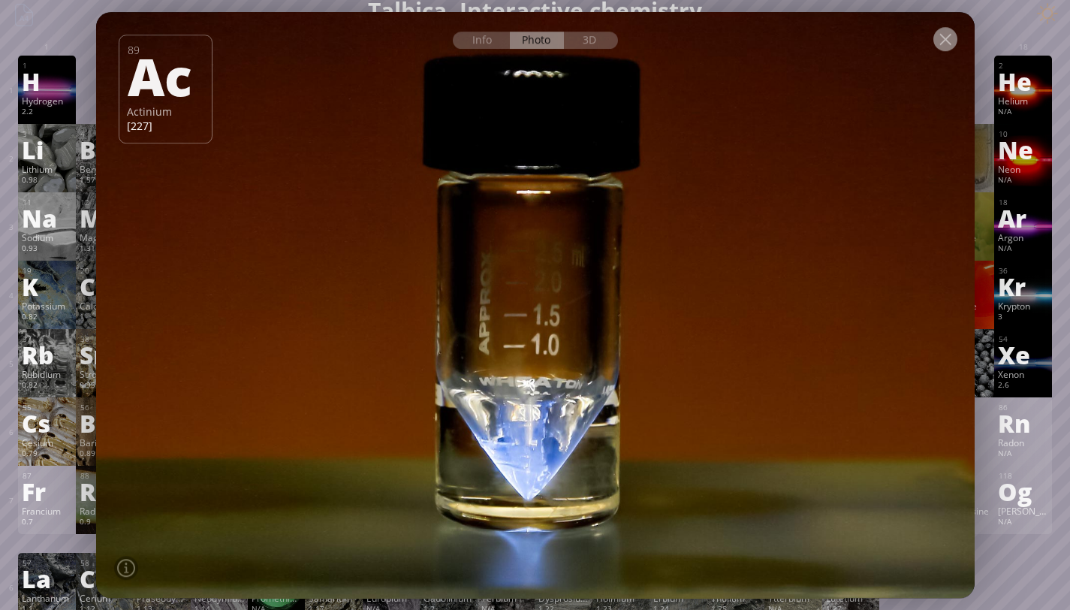
click at [946, 38] on div at bounding box center [946, 39] width 24 height 24
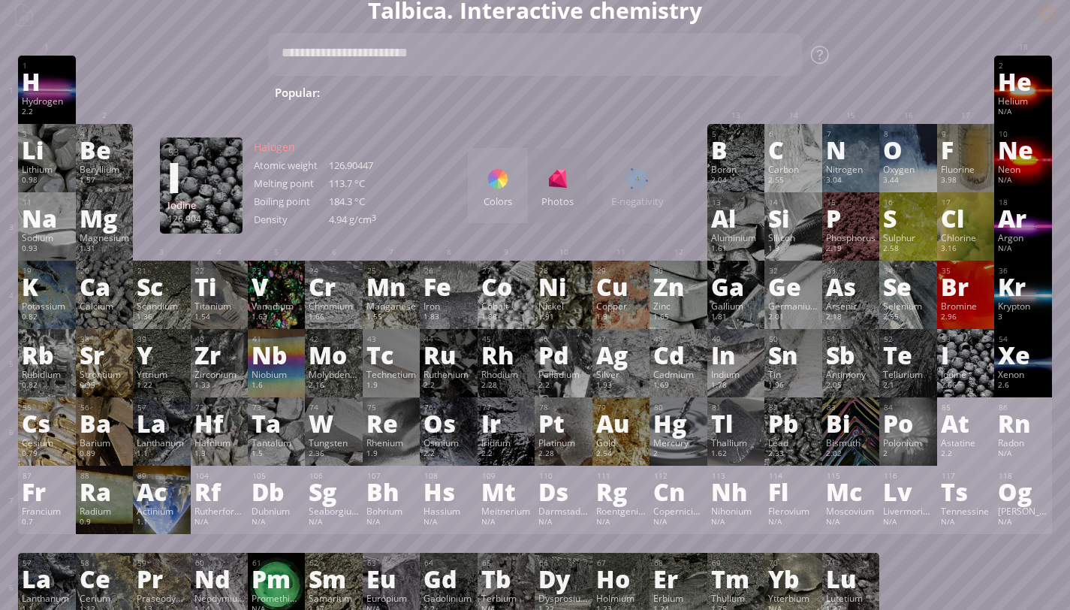
click at [960, 367] on div "I" at bounding box center [966, 354] width 50 height 24
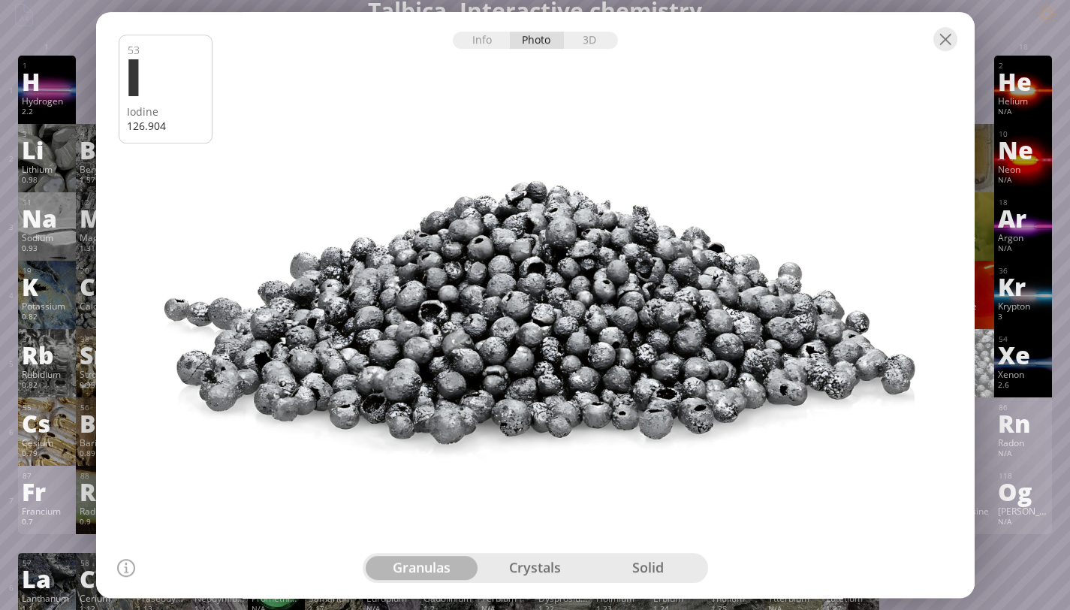
click at [532, 566] on div "crystals" at bounding box center [534, 568] width 113 height 24
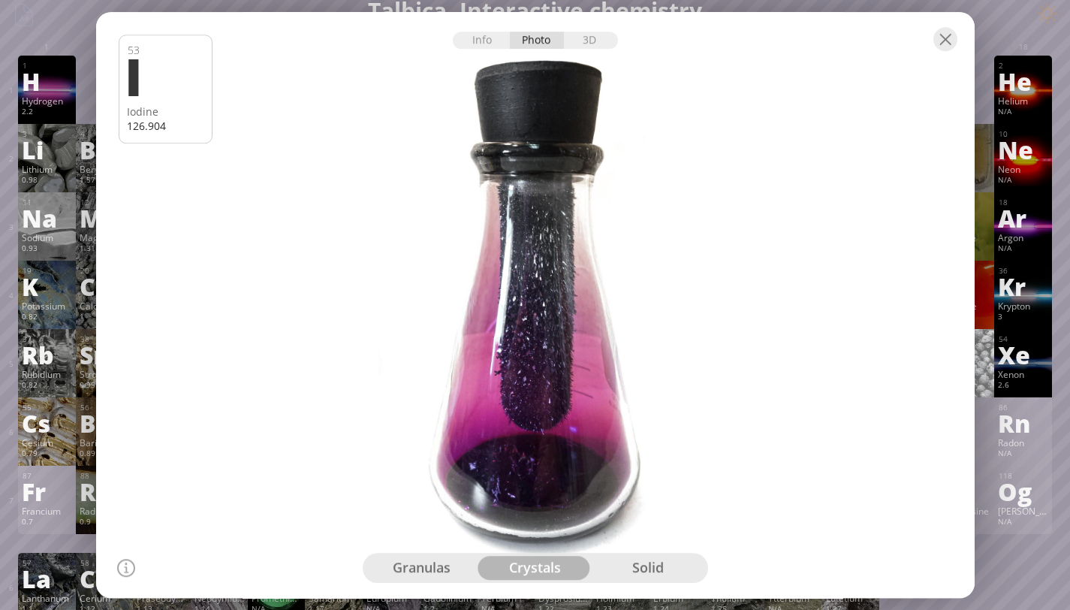
click at [638, 563] on div "solid" at bounding box center [648, 568] width 113 height 24
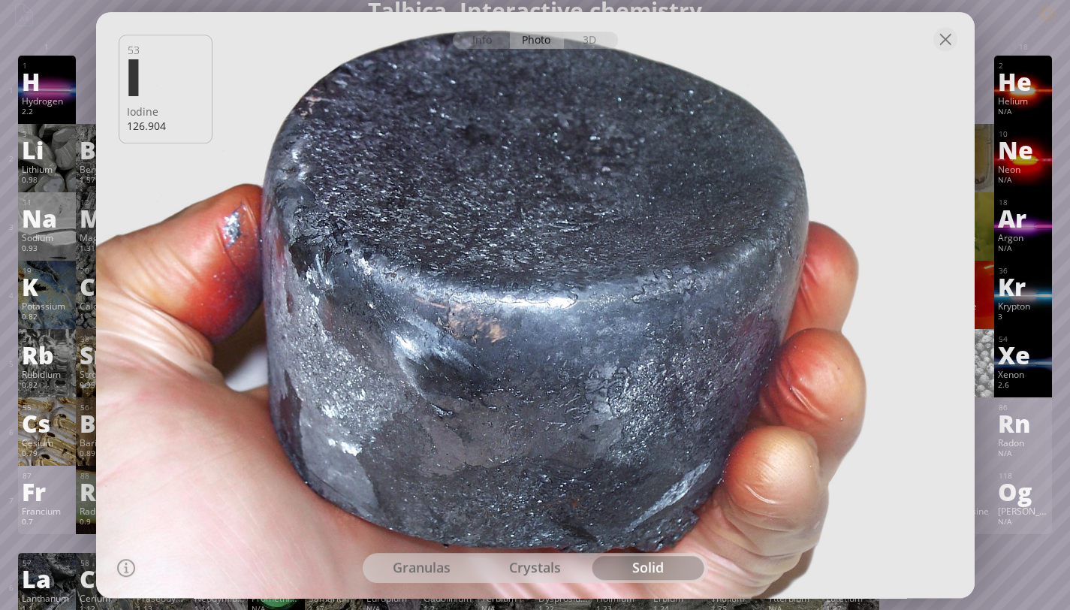
click at [431, 570] on div "granulas" at bounding box center [422, 568] width 113 height 24
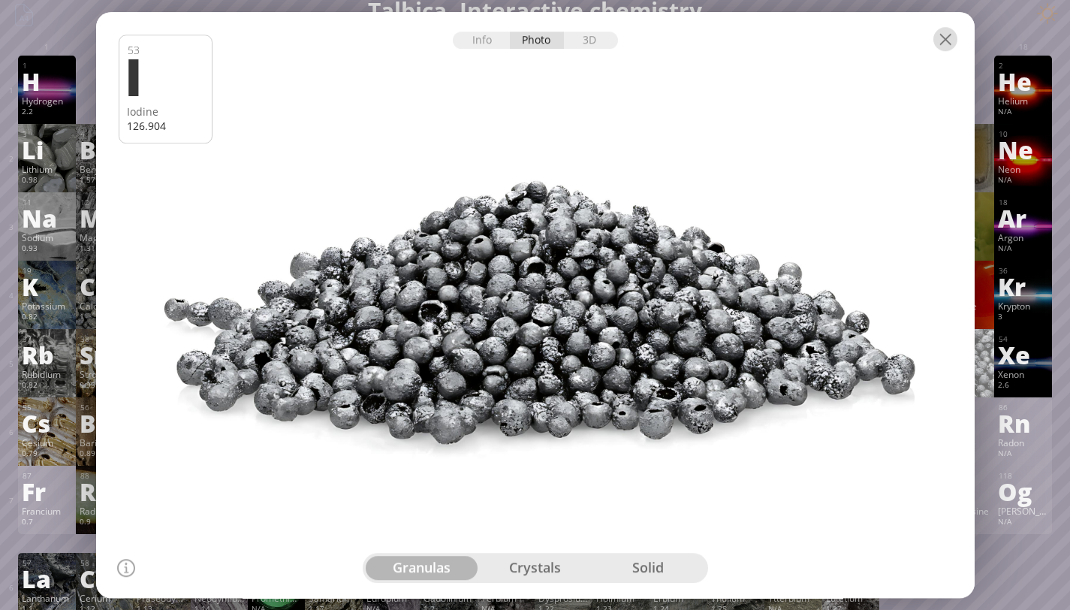
click at [943, 42] on div at bounding box center [946, 39] width 24 height 24
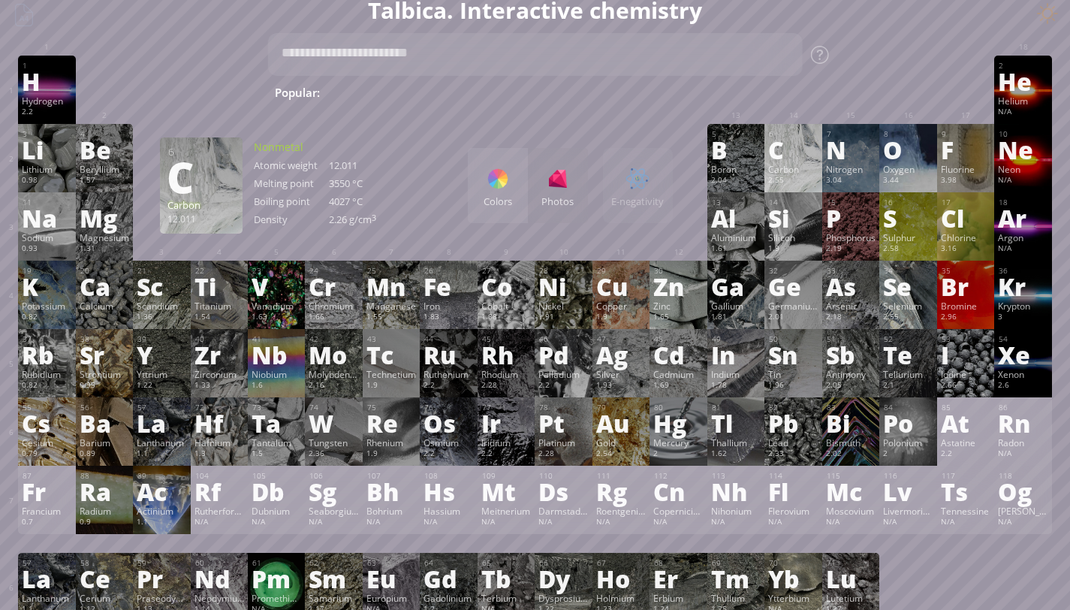
click at [807, 164] on div "Carbon" at bounding box center [793, 169] width 50 height 12
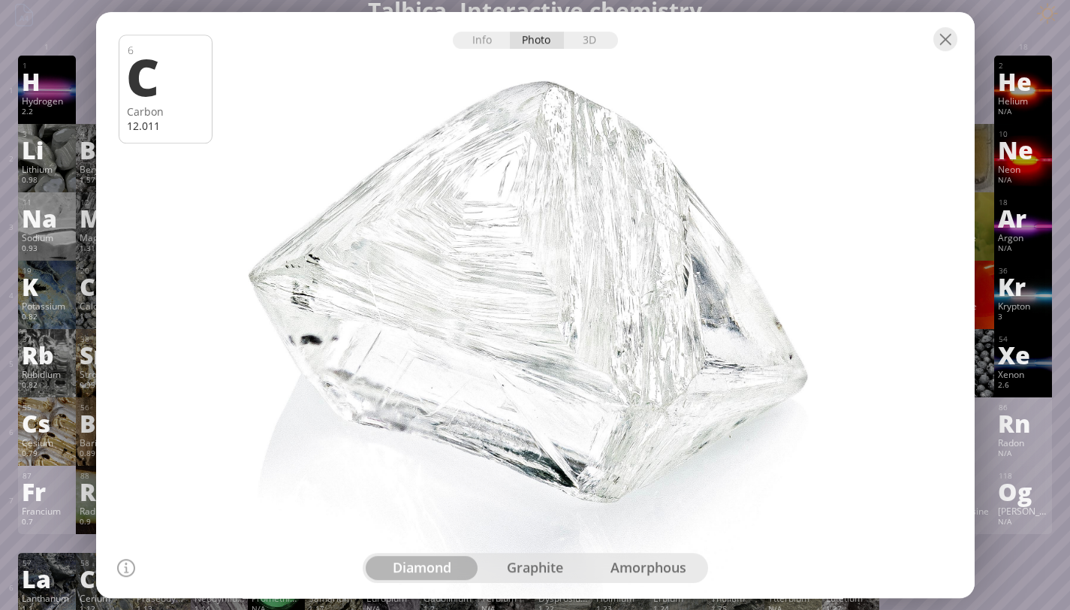
click at [529, 575] on div "graphite" at bounding box center [534, 568] width 113 height 24
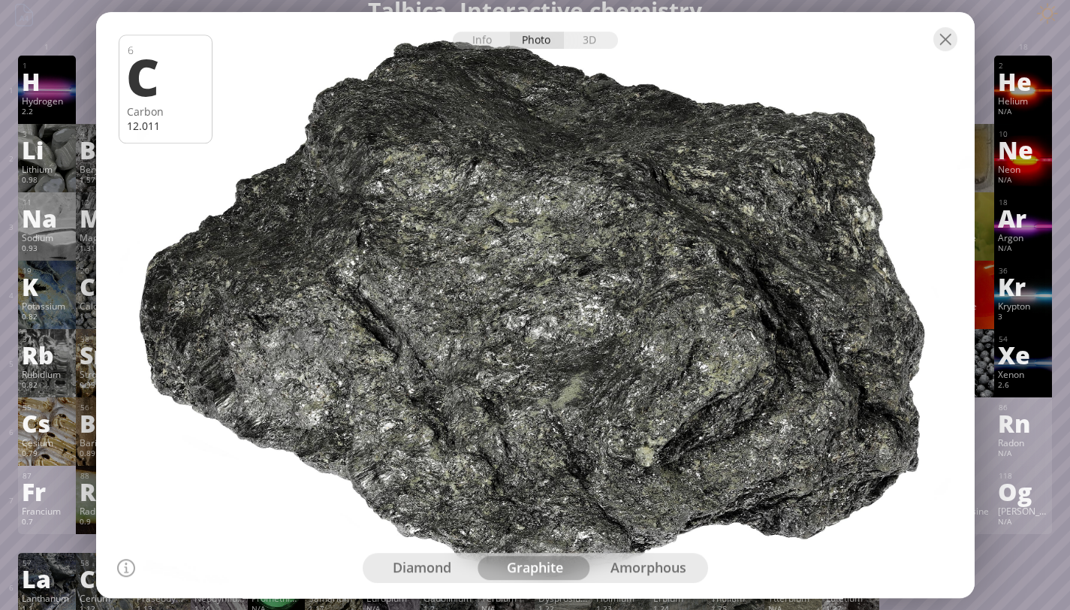
click at [652, 566] on div "amorphous" at bounding box center [648, 568] width 113 height 24
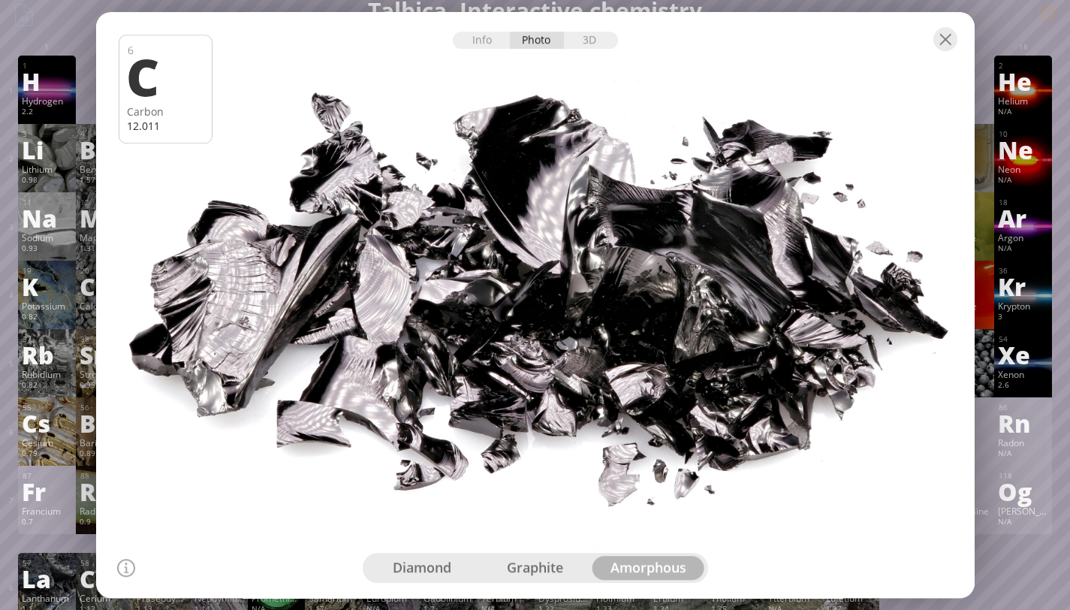
click at [429, 567] on div "diamond" at bounding box center [422, 568] width 113 height 24
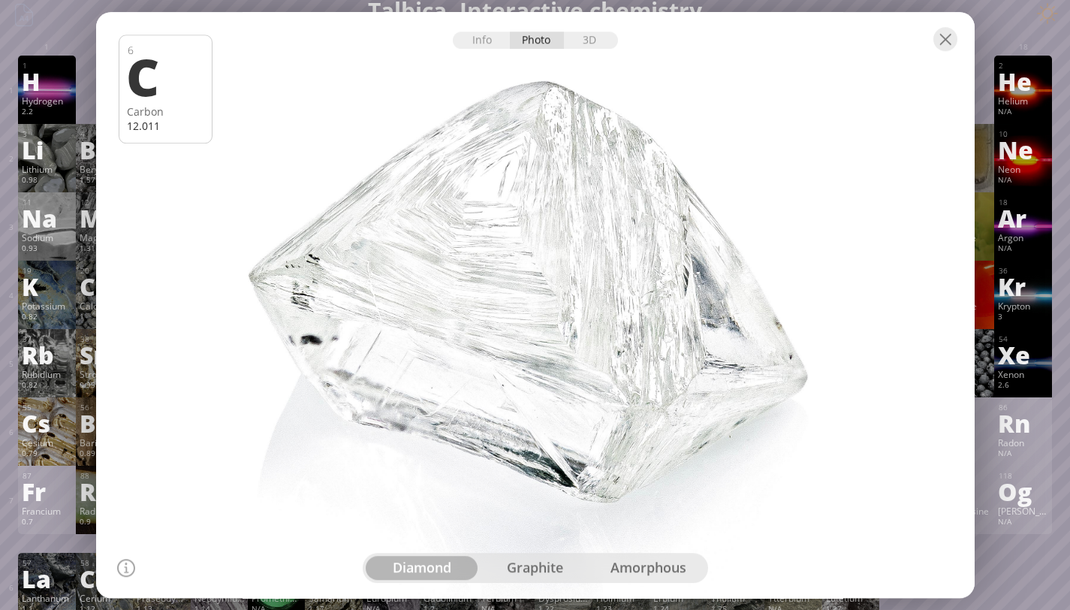
click at [70, 56] on div "1 H Hydrogen 2.2 −1, +1 −1, +1 -259.14 °C -252.87 °C 0.0899 g/l 1s 1" at bounding box center [46, 90] width 57 height 68
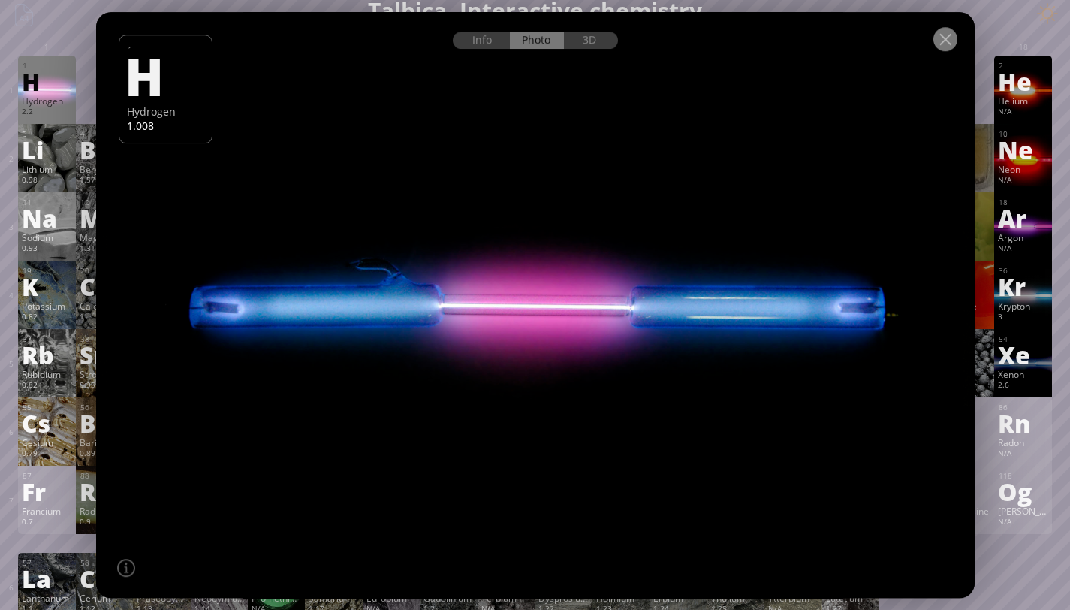
click at [942, 44] on div at bounding box center [946, 39] width 24 height 24
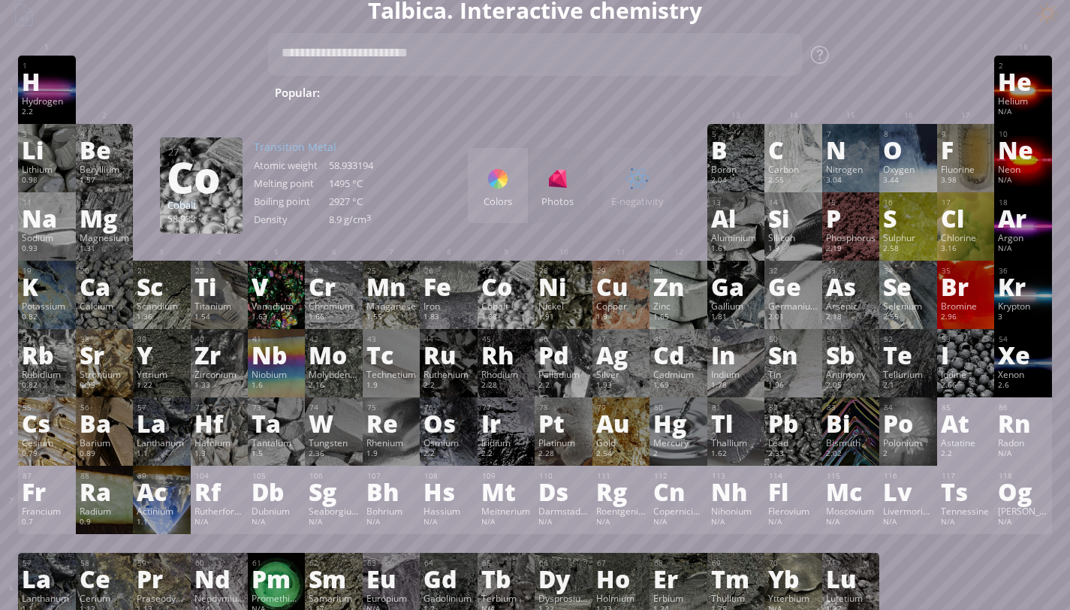
click at [514, 197] on div "Colors" at bounding box center [498, 202] width 60 height 14
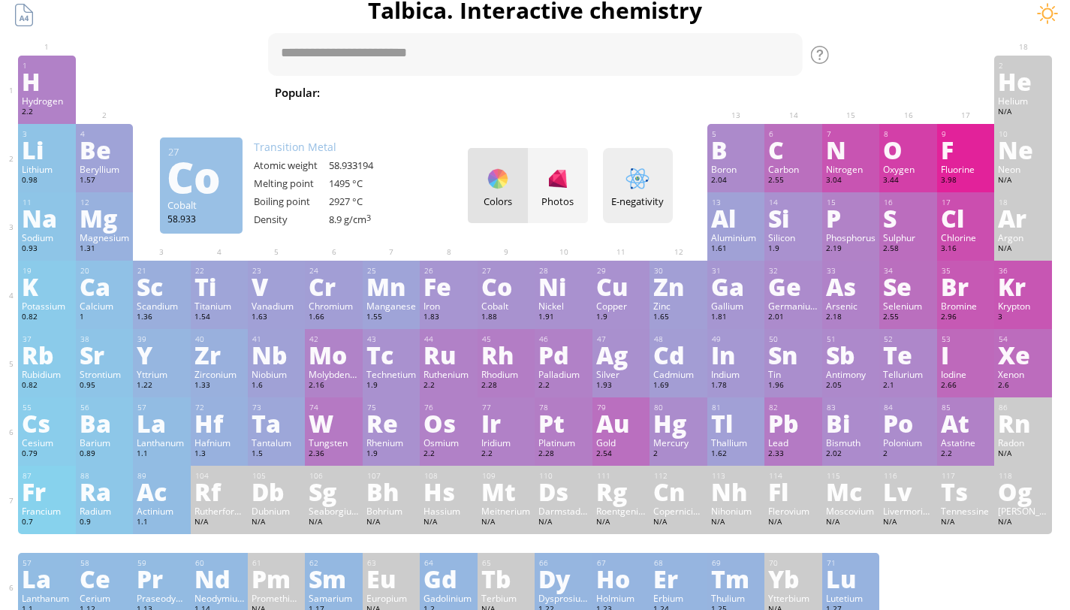
click at [639, 183] on div at bounding box center [638, 179] width 24 height 24
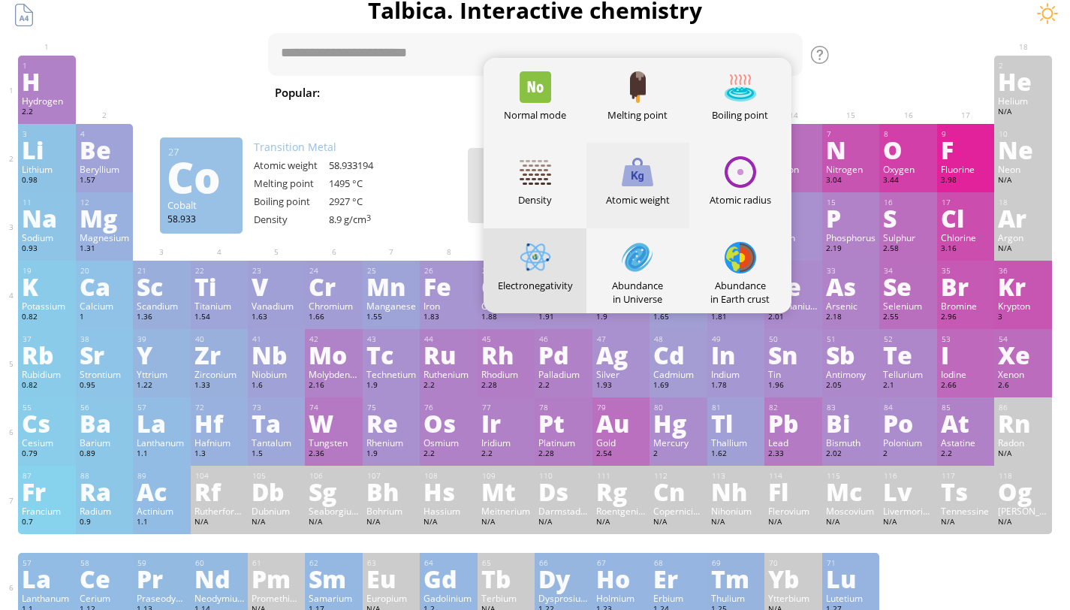
click at [653, 183] on div at bounding box center [638, 172] width 32 height 32
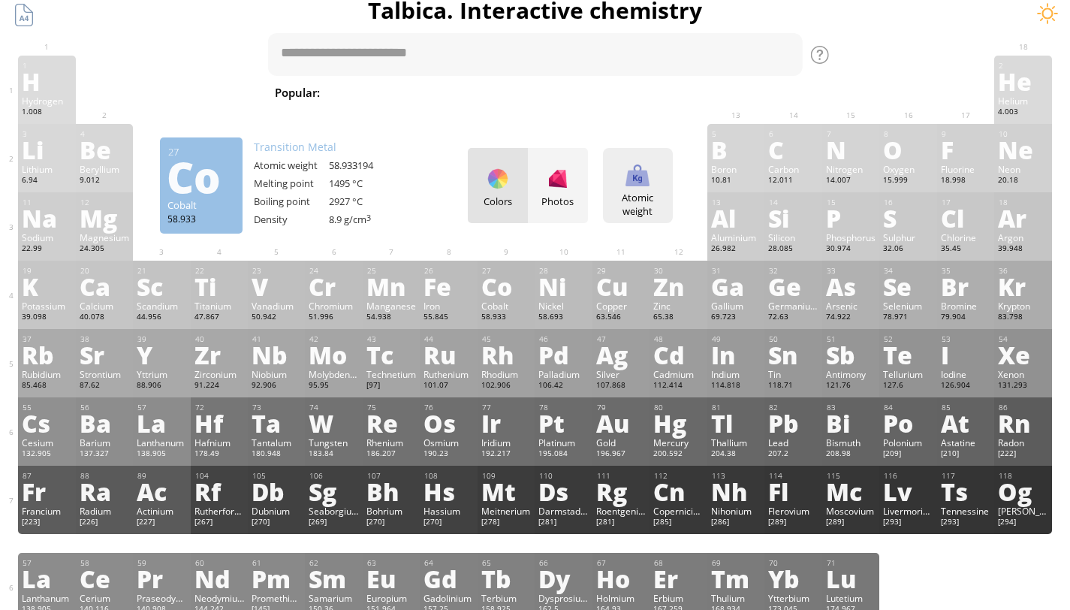
click at [637, 187] on div "Atomic weight Heatmaps Normal mode Melting point Boiling point Density Atomic w…" at bounding box center [638, 185] width 70 height 75
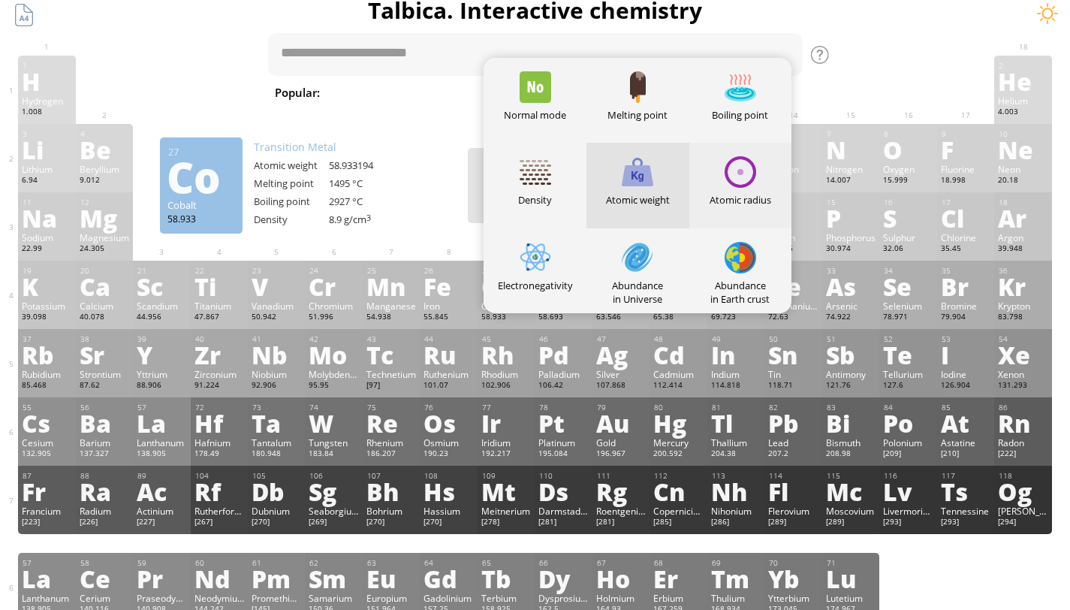
click at [744, 192] on div "Atomic radius" at bounding box center [740, 185] width 103 height 85
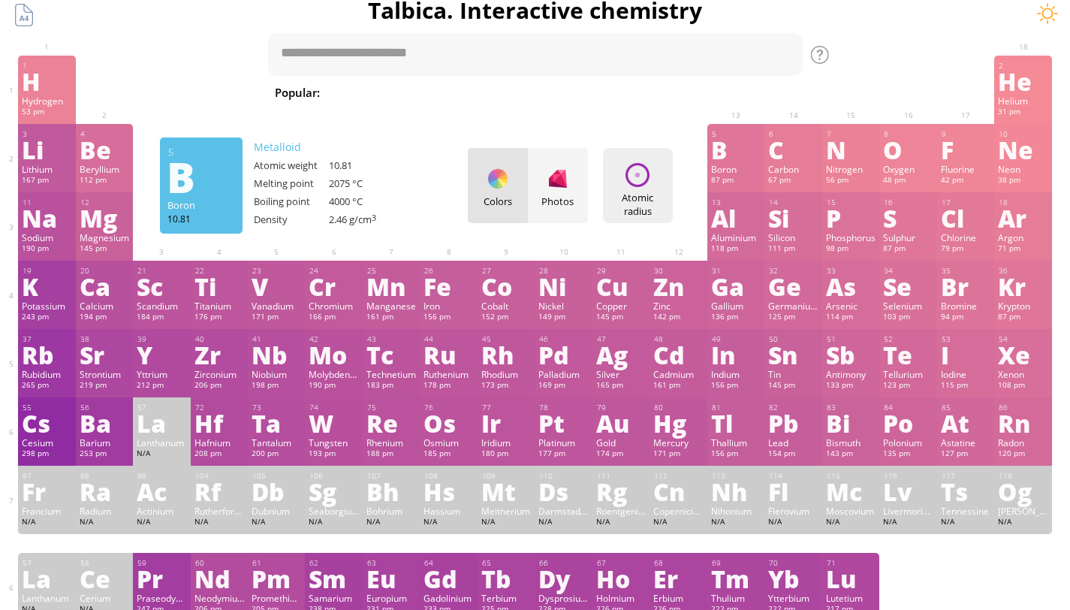
click at [648, 176] on div at bounding box center [638, 175] width 24 height 24
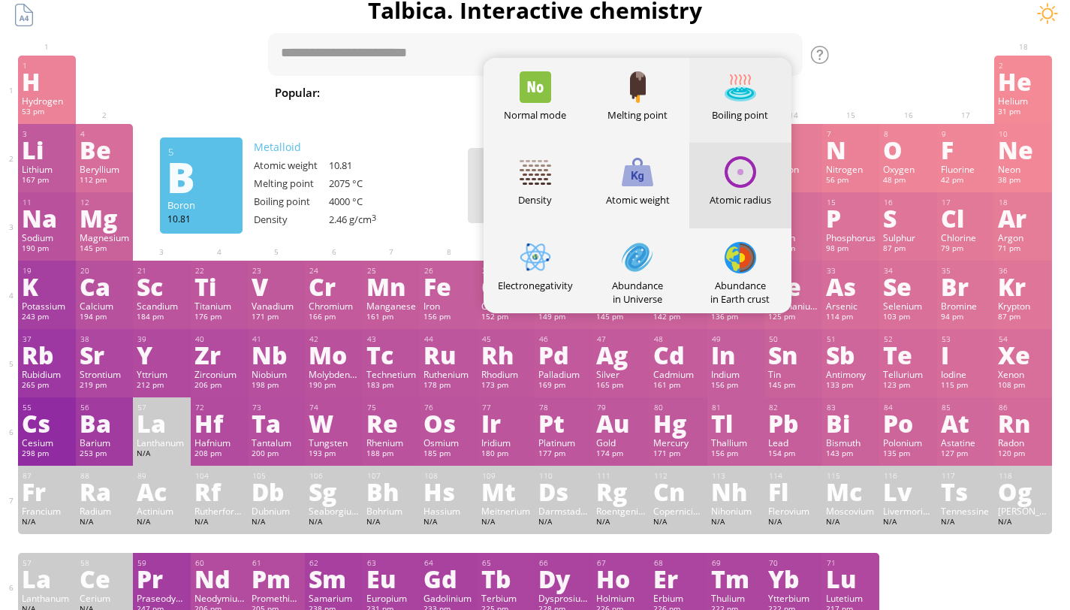
click at [739, 83] on div at bounding box center [741, 87] width 32 height 32
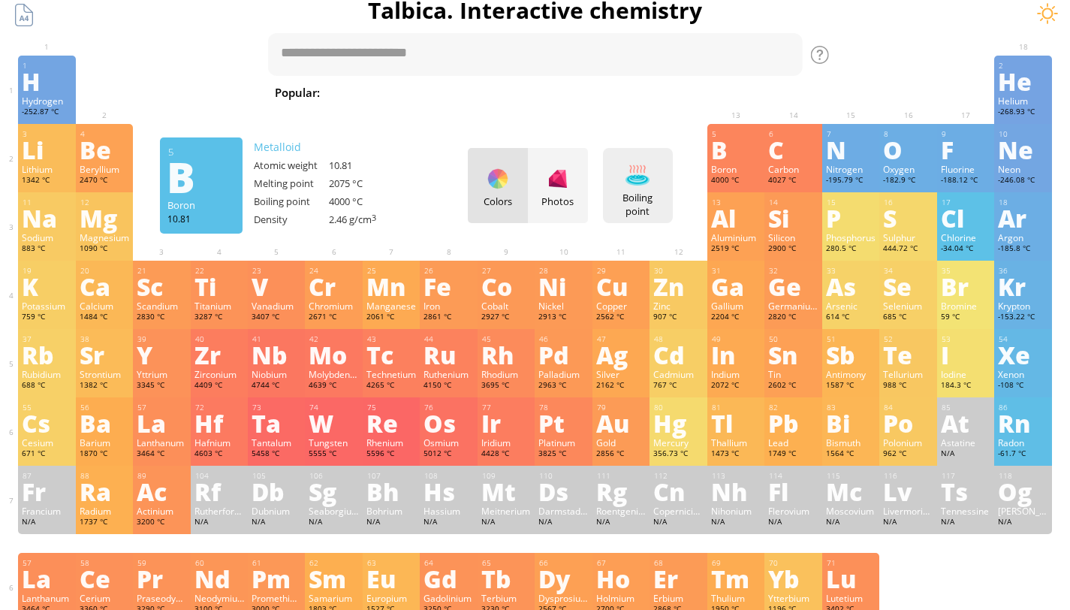
click at [648, 180] on div at bounding box center [638, 175] width 24 height 24
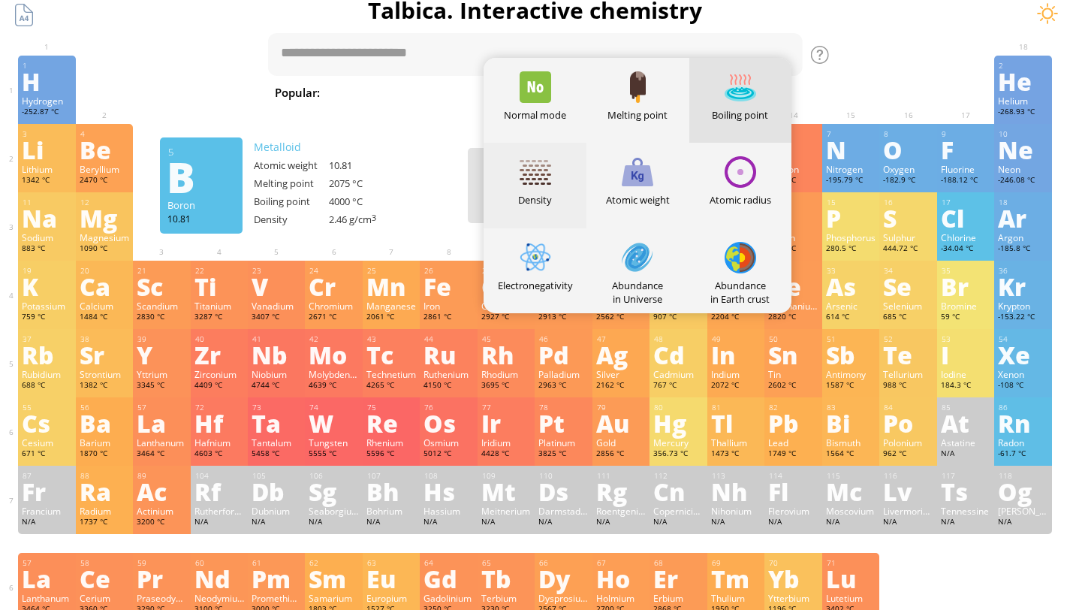
click at [532, 175] on div at bounding box center [536, 172] width 32 height 32
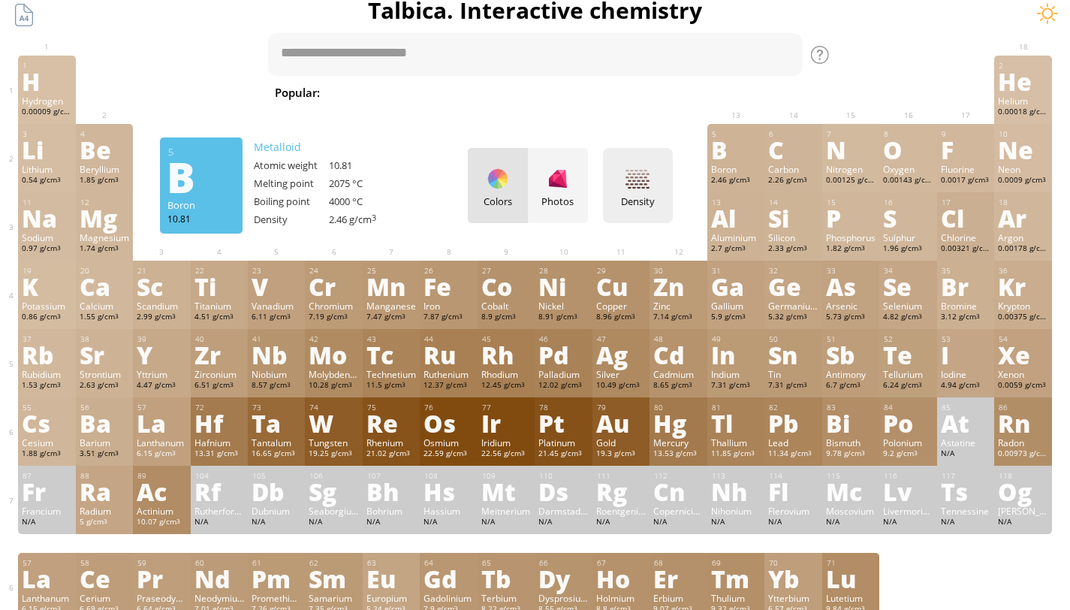
click at [656, 192] on div "Density Heatmaps Normal mode Melting point Boiling point Density Atomic weight …" at bounding box center [638, 185] width 70 height 75
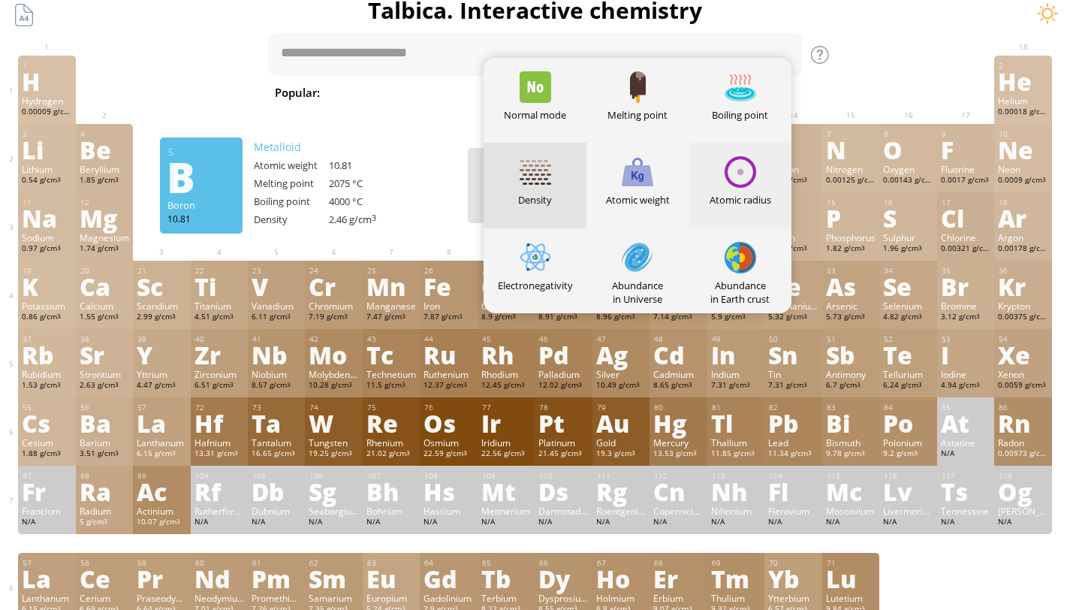
click at [755, 189] on div "Atomic radius" at bounding box center [740, 185] width 103 height 85
